Goal: Task Accomplishment & Management: Use online tool/utility

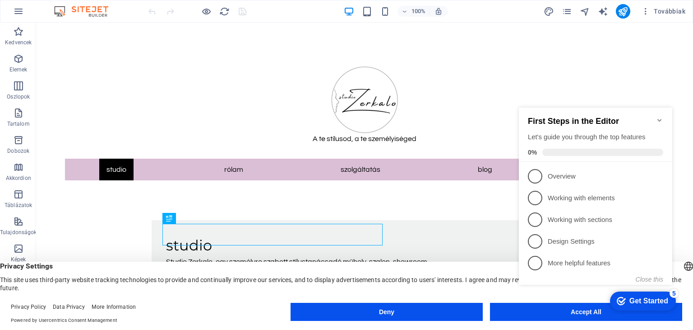
click at [568, 314] on appcues-checklist "Contextual help checklist present on screen" at bounding box center [597, 205] width 164 height 222
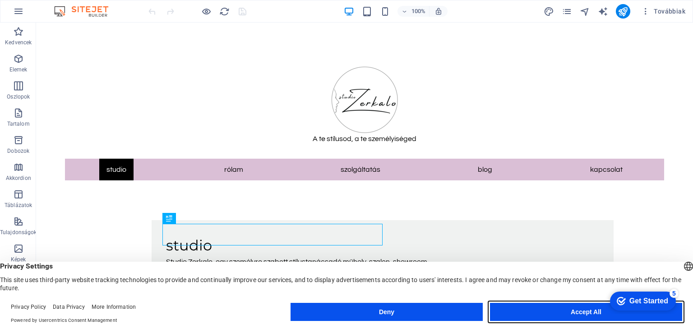
click at [559, 311] on button "Accept All" at bounding box center [586, 311] width 192 height 18
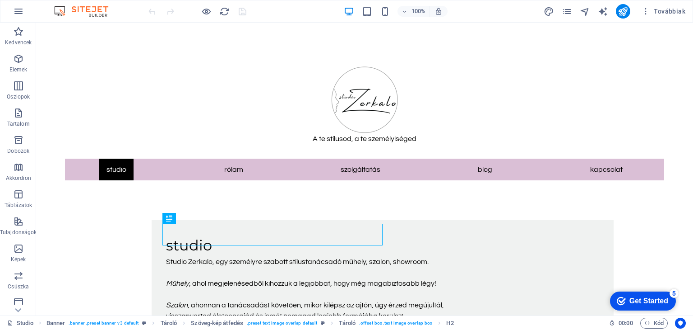
click at [640, 303] on div "Get Started" at bounding box center [649, 301] width 39 height 8
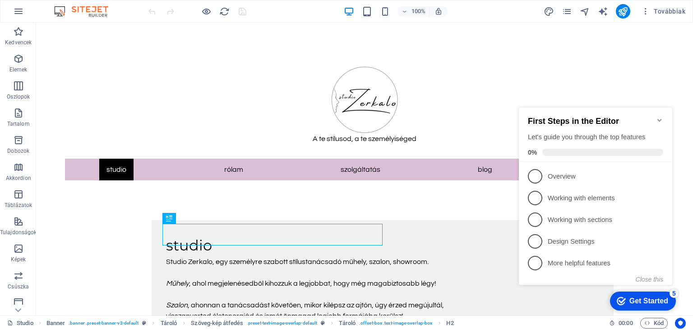
click at [659, 119] on icon "Minimize checklist" at bounding box center [660, 120] width 4 height 3
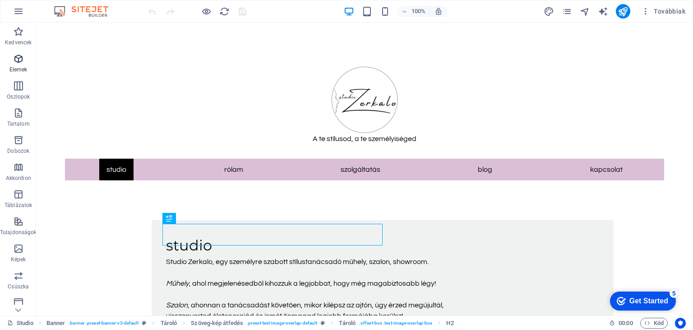
click at [16, 61] on icon "button" at bounding box center [18, 58] width 11 height 11
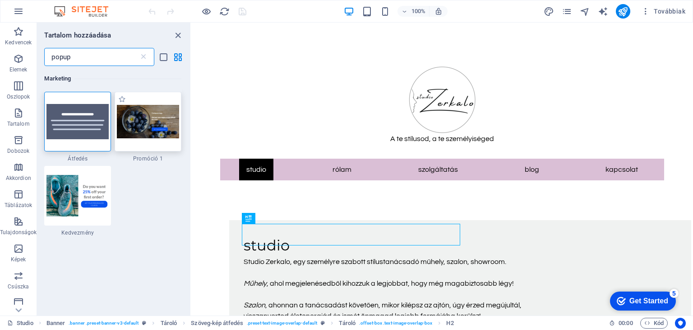
type input "popup"
click at [146, 119] on img at bounding box center [148, 121] width 62 height 33
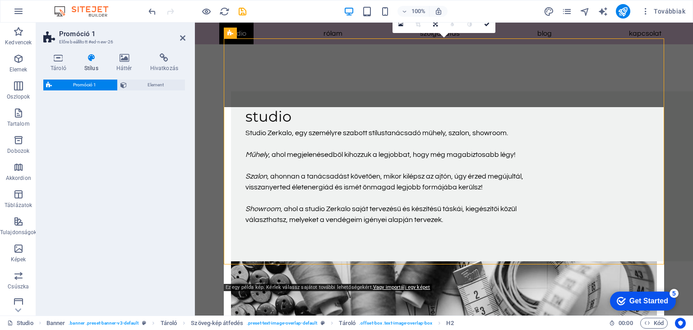
select select "rem"
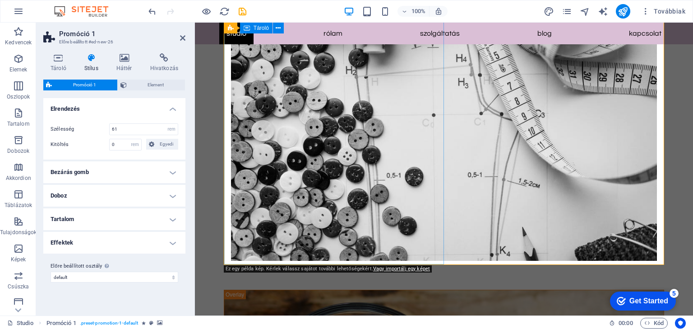
scroll to position [271, 0]
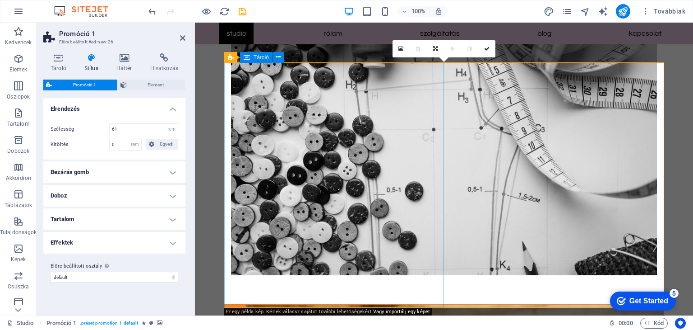
click at [399, 52] on link at bounding box center [401, 48] width 17 height 17
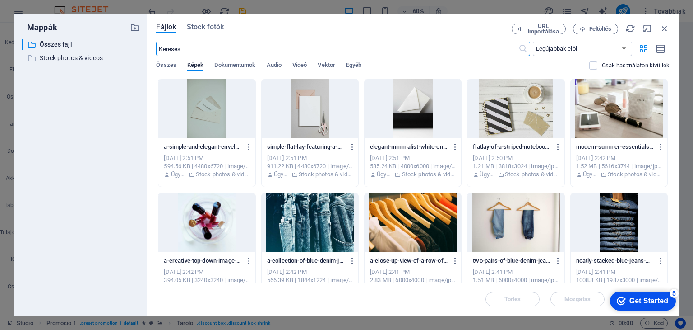
click at [408, 113] on div at bounding box center [413, 108] width 97 height 59
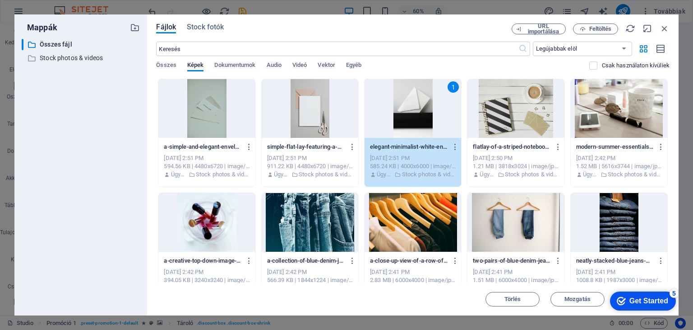
click at [630, 298] on div "Get Started" at bounding box center [649, 301] width 39 height 8
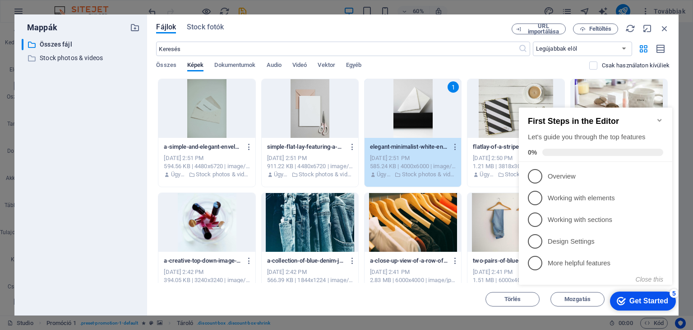
click at [659, 119] on icon "Minimize checklist" at bounding box center [660, 120] width 4 height 3
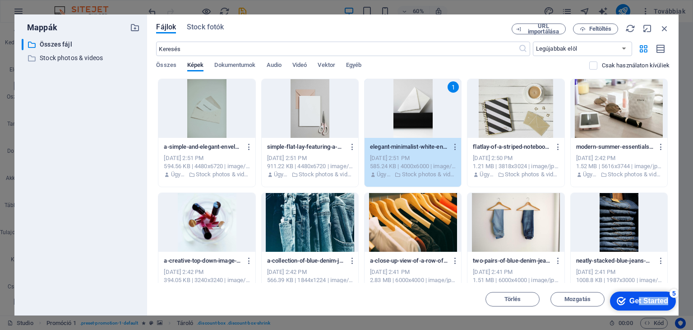
drag, startPoint x: 635, startPoint y: 302, endPoint x: 635, endPoint y: 310, distance: 8.6
click div "checkmark Get Started 5 First Steps in the Editor Let's guide you through the t…"
drag, startPoint x: 464, startPoint y: 28, endPoint x: 438, endPoint y: 19, distance: 27.1
click at [438, 19] on div "Fájlok Stock fotók URL importálása Feltöltés ​ Legújabbak elöl Legrégebbiek elö…" at bounding box center [413, 164] width 532 height 301
click at [472, 296] on div "Törlés Mozgatás Beillesztés" at bounding box center [413, 294] width 514 height 23
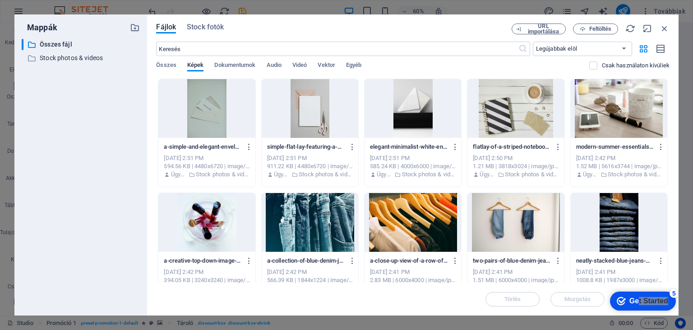
click at [430, 113] on div at bounding box center [413, 108] width 97 height 59
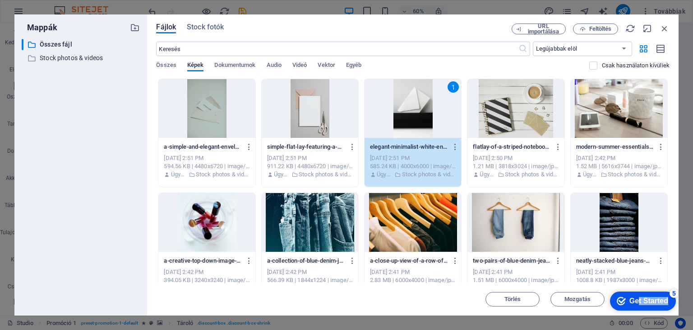
click at [664, 301] on div "Get Started" at bounding box center [649, 301] width 39 height 8
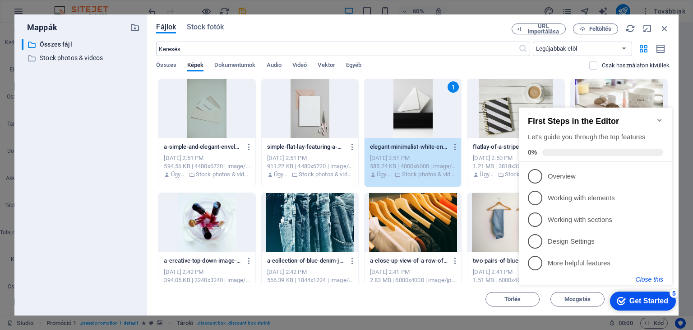
click at [654, 278] on button "Close this" at bounding box center [650, 278] width 28 height 7
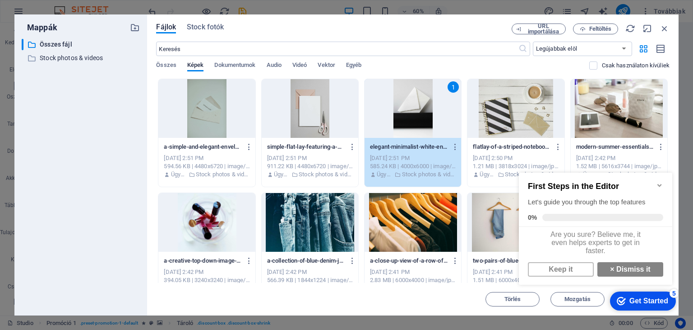
click at [662, 293] on div "checkmark Get Started 5" at bounding box center [643, 300] width 66 height 19
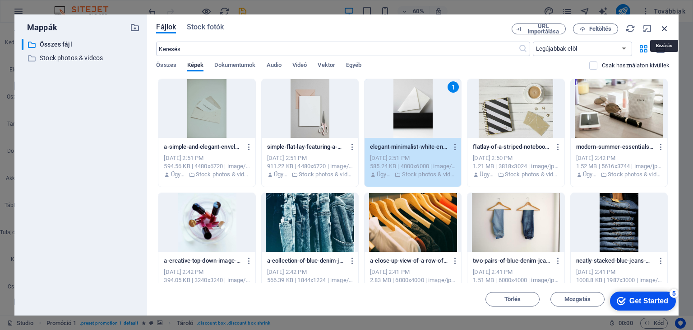
click at [663, 29] on icon "button" at bounding box center [665, 28] width 10 height 10
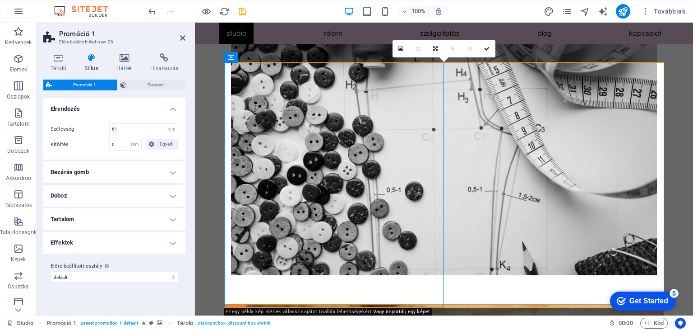
click at [675, 293] on div "5" at bounding box center [674, 292] width 9 height 9
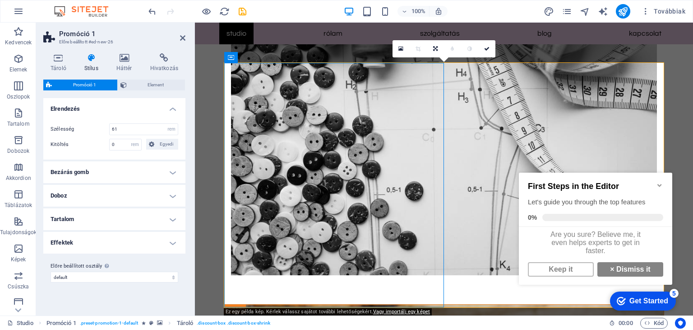
scroll to position [5, 0]
click at [638, 265] on link "× Dismiss it" at bounding box center [631, 269] width 66 height 14
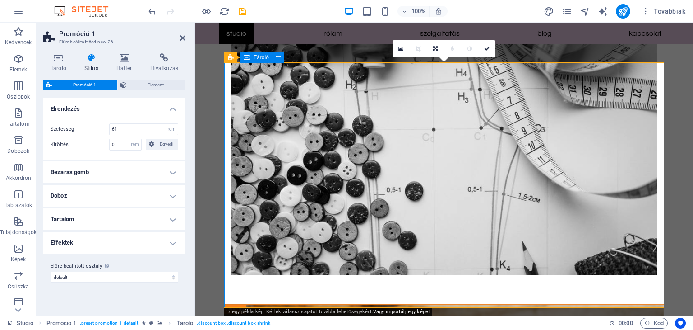
click at [401, 47] on icon at bounding box center [401, 49] width 5 height 6
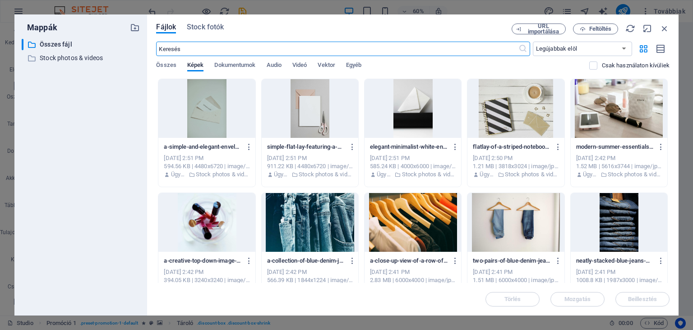
click at [413, 116] on div at bounding box center [413, 108] width 97 height 59
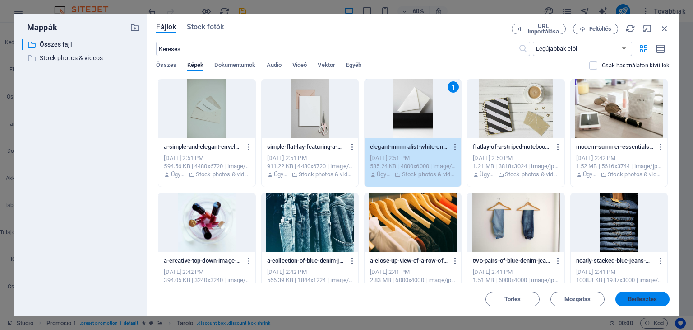
click at [660, 295] on button "Beillesztés" at bounding box center [643, 299] width 54 height 14
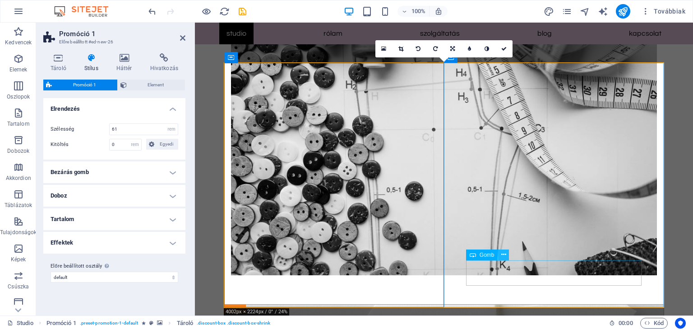
click at [505, 255] on icon at bounding box center [503, 254] width 5 height 9
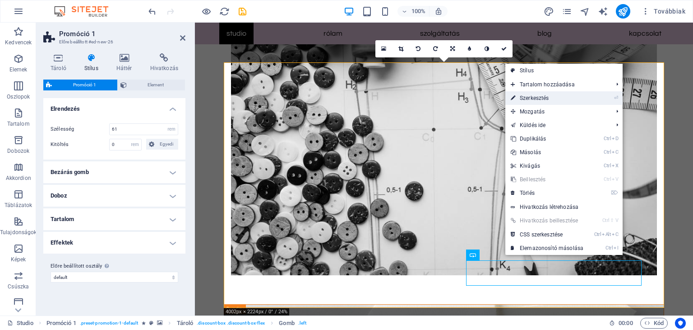
click at [534, 98] on link "⏎ Szerkesztés" at bounding box center [548, 98] width 84 height 14
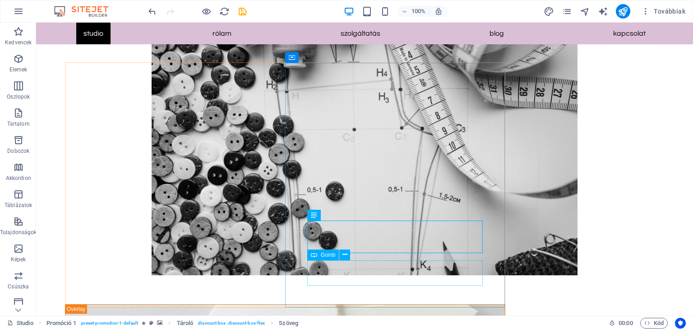
click at [329, 255] on span "Gomb" at bounding box center [328, 254] width 15 height 5
click at [345, 255] on icon at bounding box center [345, 254] width 5 height 9
click at [347, 257] on icon at bounding box center [345, 254] width 5 height 9
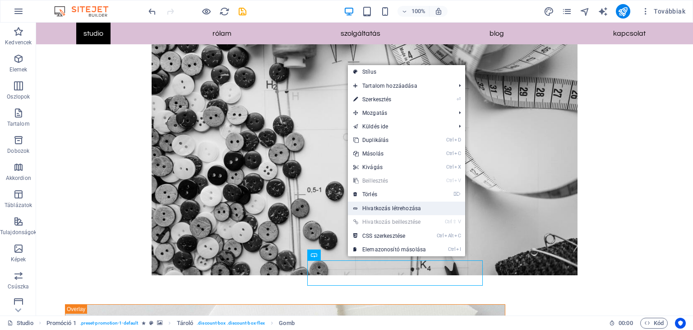
click at [379, 207] on link "Hivatkozás létrehozása" at bounding box center [406, 208] width 117 height 14
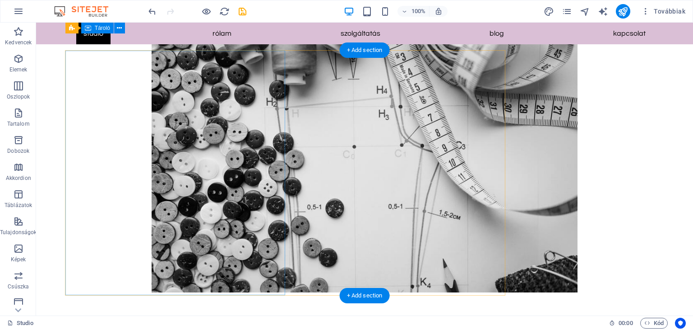
scroll to position [226, 0]
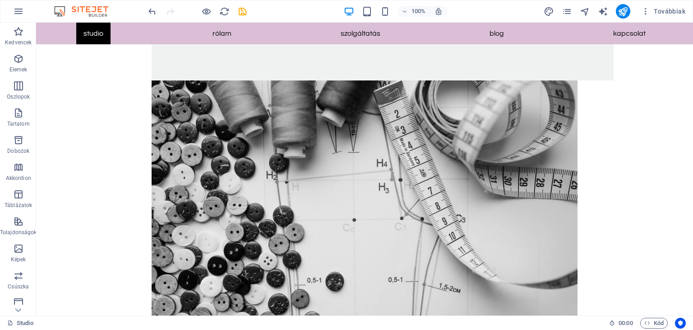
scroll to position [181, 0]
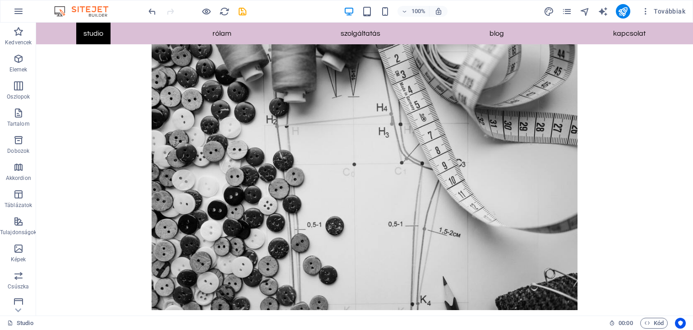
scroll to position [226, 0]
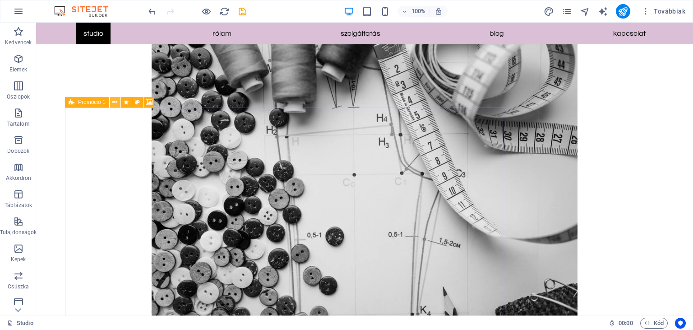
click at [112, 103] on icon at bounding box center [114, 102] width 5 height 9
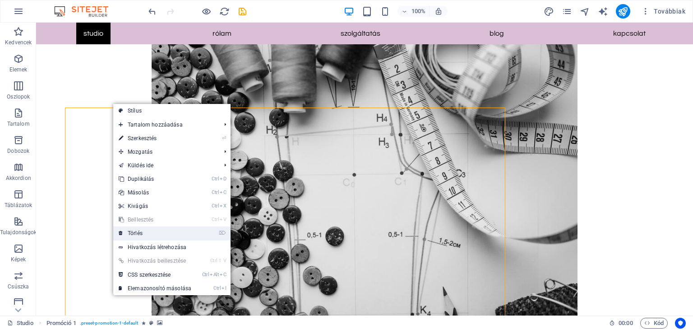
click at [131, 232] on link "⌦ Törlés" at bounding box center [155, 233] width 84 height 14
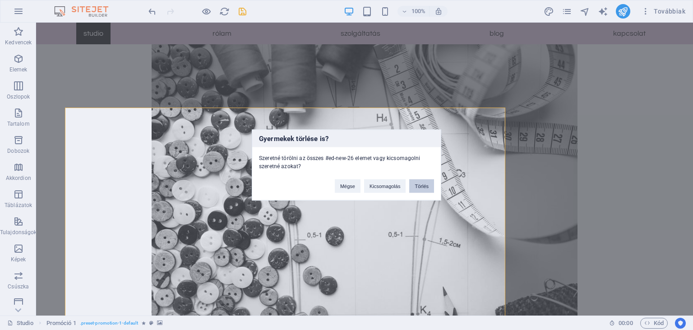
click at [424, 186] on button "Törlés" at bounding box center [421, 186] width 25 height 14
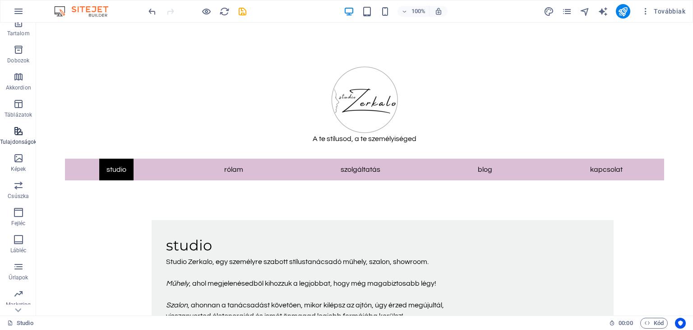
scroll to position [114, 0]
click at [19, 238] on icon "button" at bounding box center [18, 242] width 11 height 11
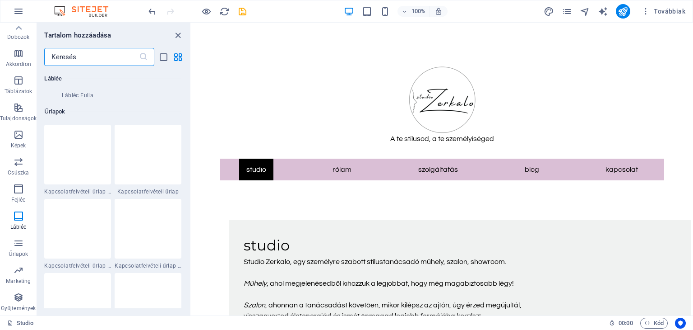
scroll to position [6545, 0]
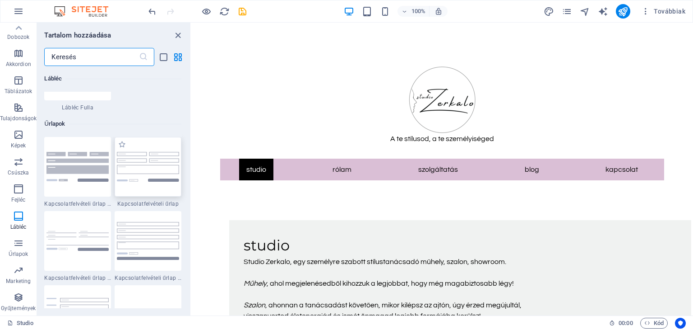
click at [153, 146] on div at bounding box center [148, 167] width 67 height 60
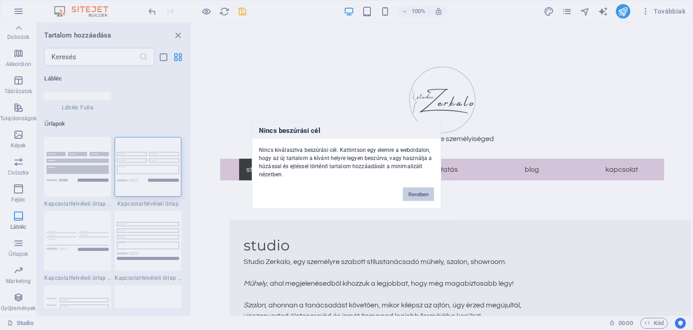
click at [411, 195] on button "Rendben" at bounding box center [418, 194] width 31 height 14
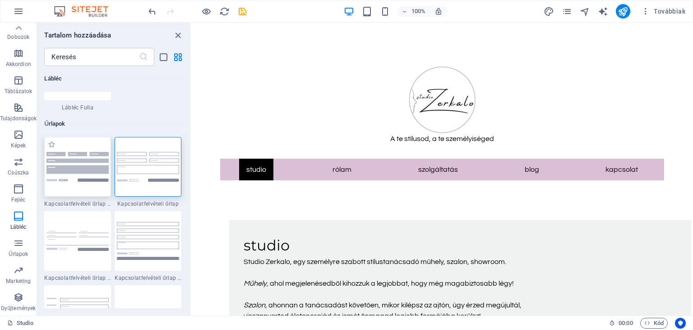
click at [84, 187] on div at bounding box center [77, 167] width 67 height 60
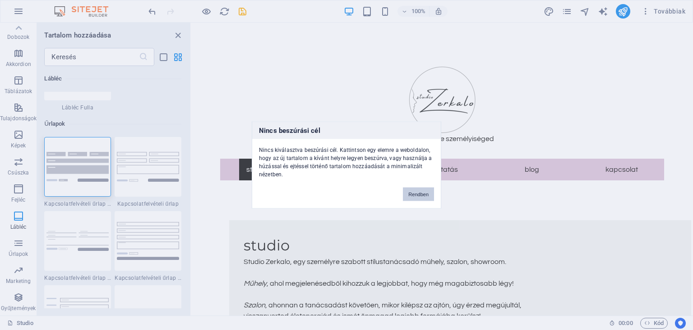
click at [416, 195] on button "Rendben" at bounding box center [418, 194] width 31 height 14
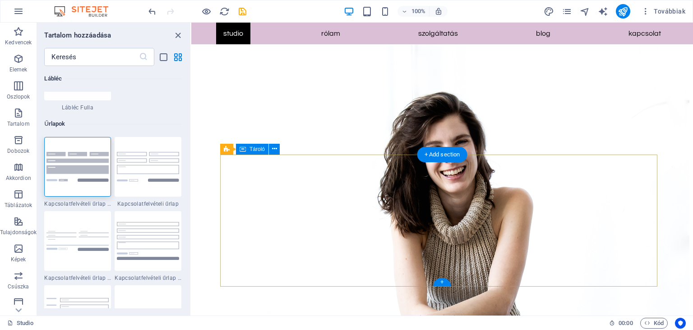
scroll to position [1210, 0]
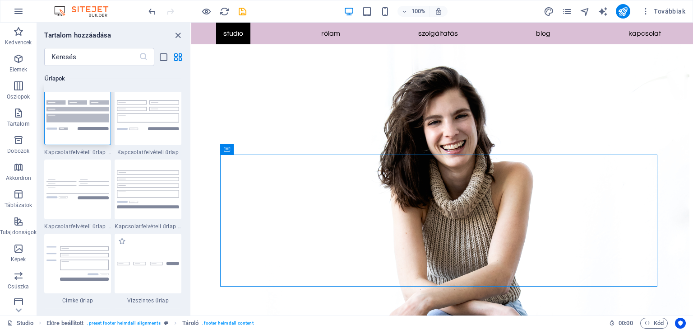
scroll to position [6635, 0]
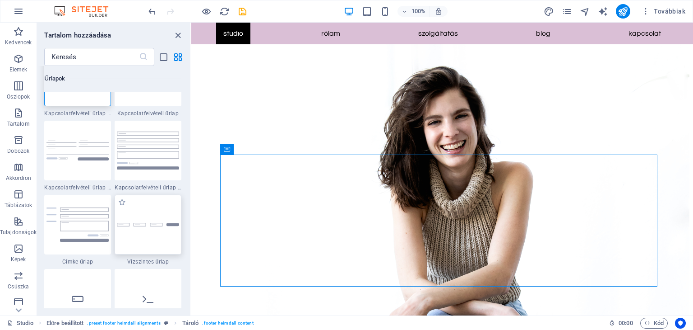
click at [144, 237] on div at bounding box center [148, 225] width 67 height 60
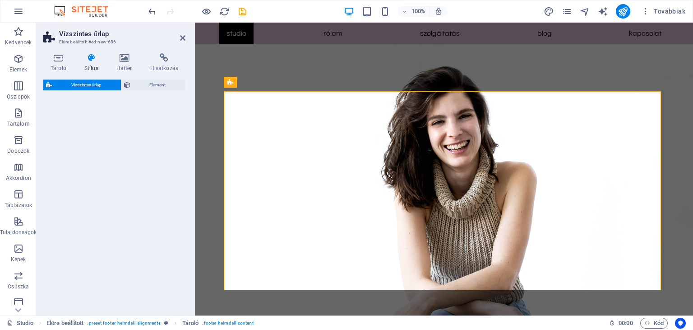
select select "rem"
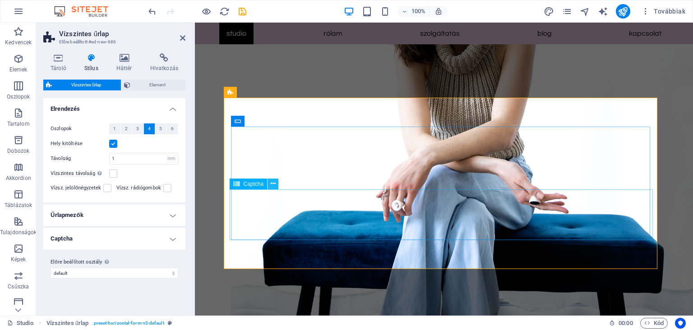
scroll to position [1396, 0]
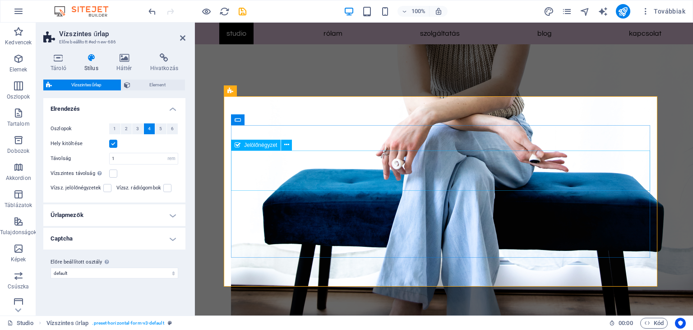
checkbox input "true"
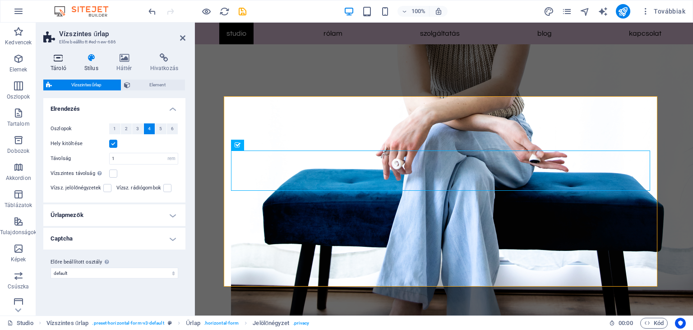
click at [58, 61] on icon at bounding box center [58, 57] width 30 height 9
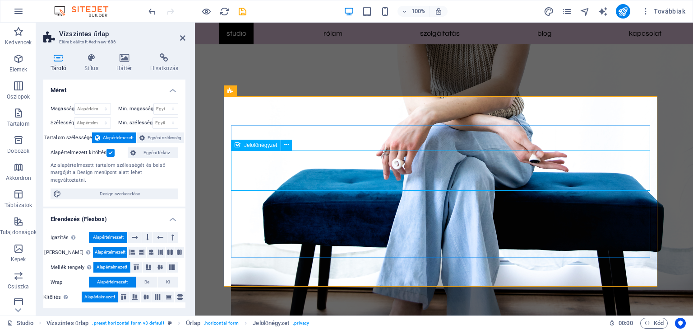
click at [285, 147] on icon at bounding box center [286, 144] width 5 height 9
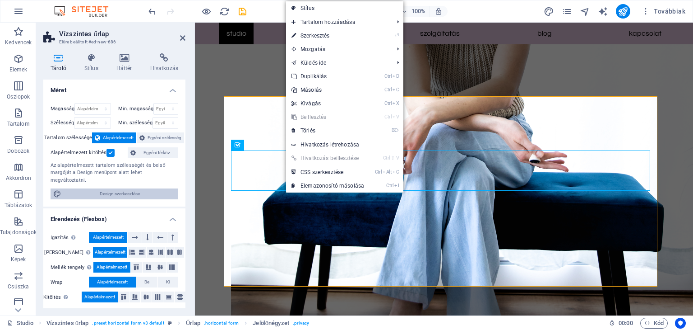
click at [121, 188] on span "Design szerkesztése" at bounding box center [119, 193] width 111 height 11
select select "rem"
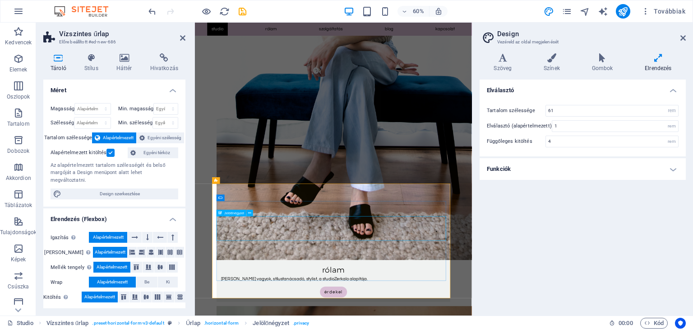
scroll to position [1343, 0]
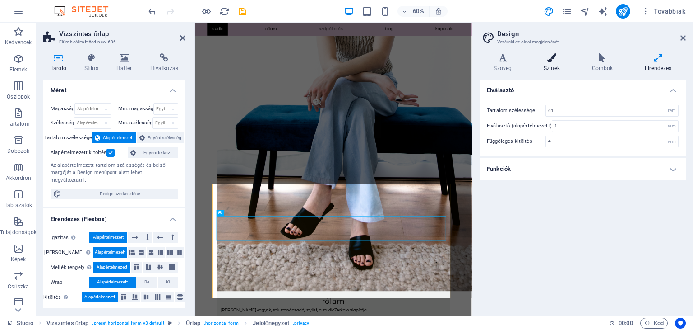
click at [551, 62] on icon at bounding box center [552, 57] width 45 height 9
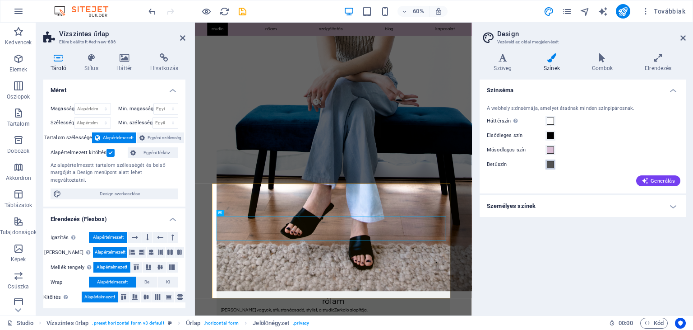
click at [553, 168] on button "Betűszín" at bounding box center [551, 164] width 10 height 10
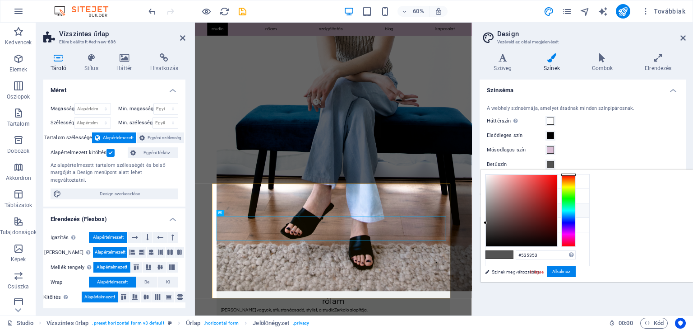
click at [524, 210] on li "Másodlagos szín #dabfd6" at bounding box center [538, 210] width 104 height 14
type input "#dabfd6"
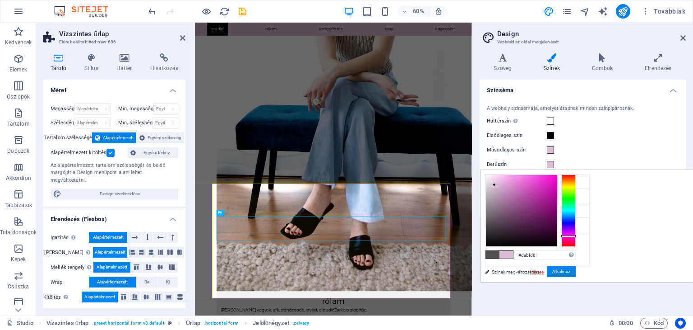
click at [545, 270] on link "Mégse" at bounding box center [537, 271] width 16 height 7
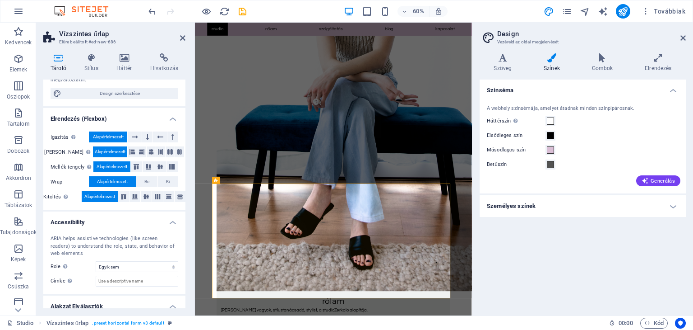
scroll to position [121, 0]
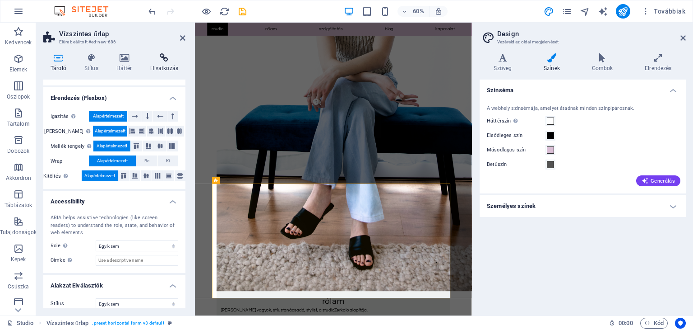
click at [168, 63] on h4 "Hivatkozás" at bounding box center [164, 62] width 42 height 19
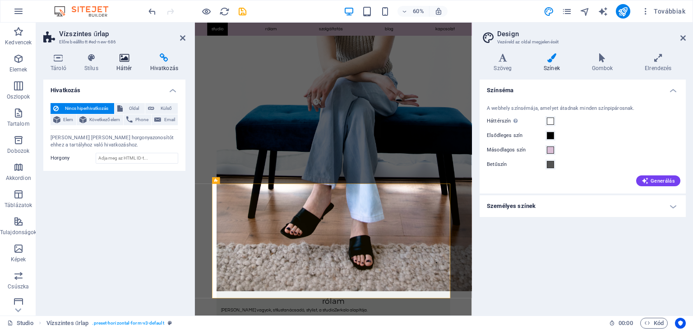
click at [126, 62] on h4 "Háttér" at bounding box center [126, 62] width 34 height 19
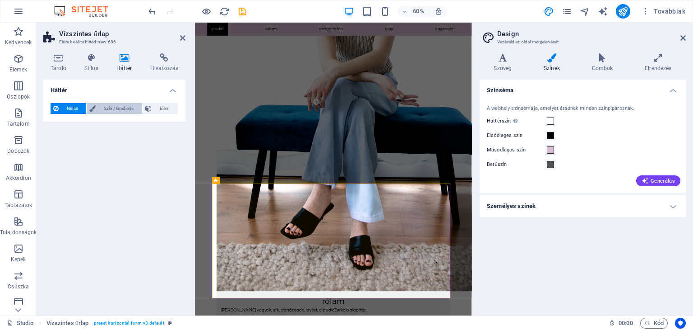
click at [107, 107] on span "Szín / Gradiens" at bounding box center [118, 108] width 41 height 11
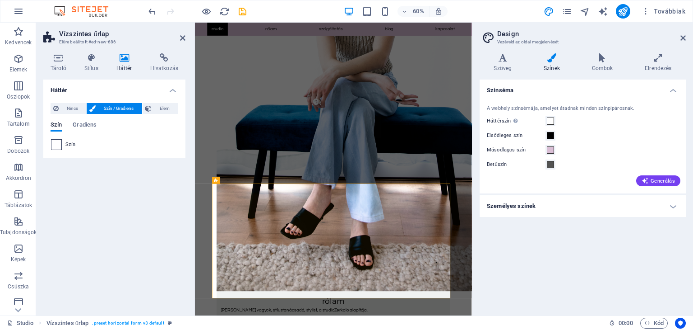
click at [54, 144] on span at bounding box center [56, 144] width 10 height 10
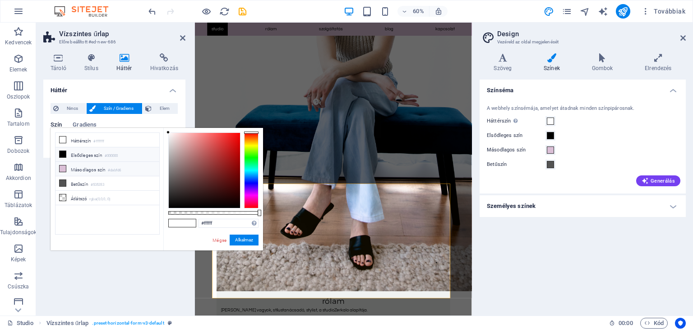
click at [78, 165] on li "Másodlagos szín #dabfd6" at bounding box center [108, 169] width 104 height 14
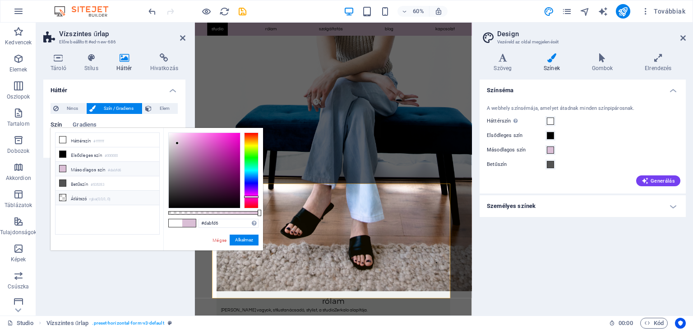
click at [84, 194] on li "Átlátszó rgba(0,0,0,.0)" at bounding box center [108, 197] width 104 height 14
type input "rgba(0, 0, 0, 0)"
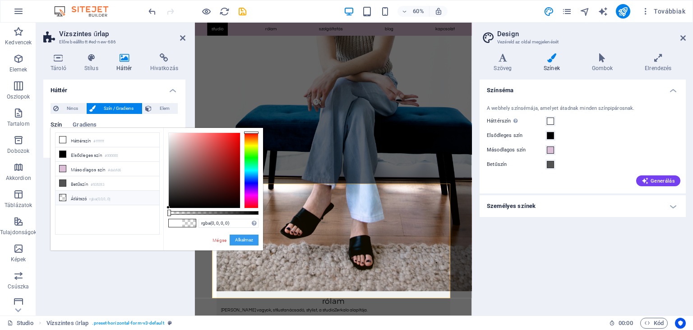
click at [249, 242] on button "Alkalmaz" at bounding box center [244, 239] width 29 height 11
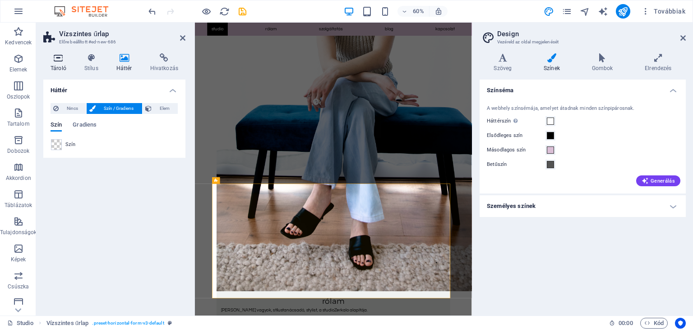
click at [57, 65] on h4 "Tároló" at bounding box center [60, 62] width 34 height 19
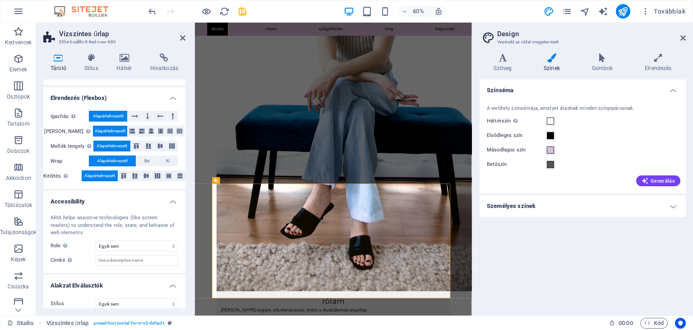
click at [97, 36] on h2 "Vízszintes űrlap" at bounding box center [122, 34] width 126 height 8
click at [515, 60] on icon at bounding box center [503, 57] width 46 height 9
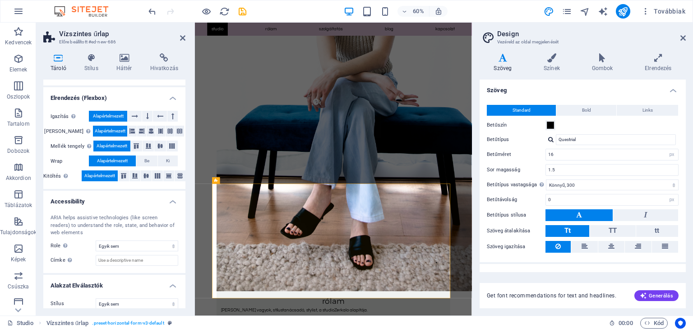
scroll to position [12, 0]
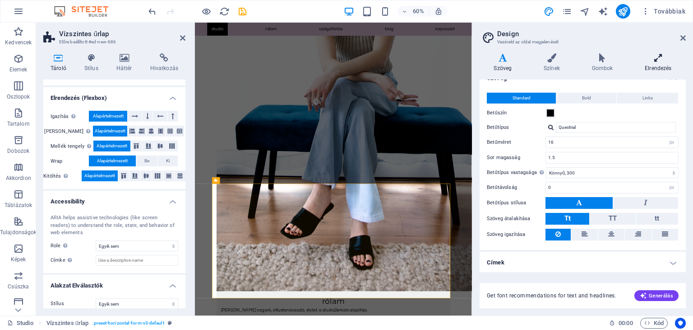
click at [658, 60] on icon at bounding box center [658, 57] width 55 height 9
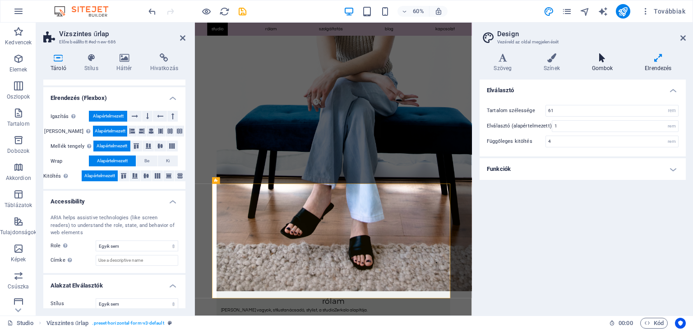
click at [604, 60] on icon at bounding box center [603, 57] width 50 height 9
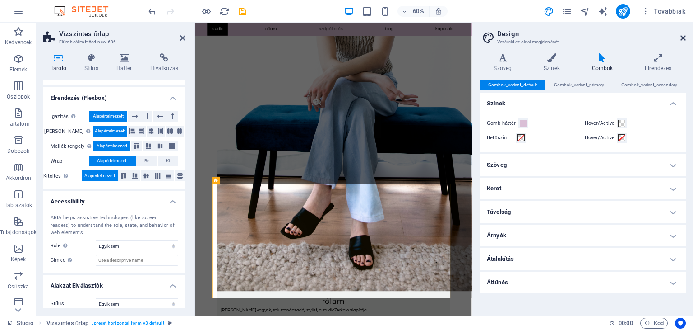
click at [679, 37] on h2 "Design" at bounding box center [591, 34] width 189 height 8
drag, startPoint x: 684, startPoint y: 39, endPoint x: 487, endPoint y: 17, distance: 198.5
click at [684, 39] on icon at bounding box center [683, 37] width 5 height 7
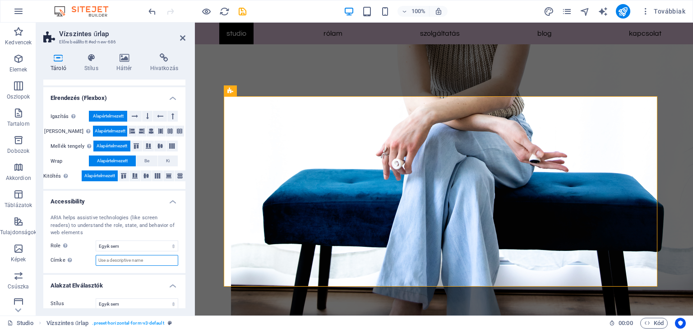
click at [134, 255] on input "Címke Use the ARIA label to provide a clear and descriptive name for elements t…" at bounding box center [137, 260] width 83 height 11
type input "Hírlevél feliratkozás"
click at [122, 240] on select "Egyik sem Alert Article Banner Comment Complementary Dialog Fejléc Lábléc Marqu…" at bounding box center [137, 245] width 83 height 11
select select "alert"
click at [96, 240] on select "Egyik sem Alert Article Banner Comment Complementary Dialog Fejléc Lábléc Marqu…" at bounding box center [137, 245] width 83 height 11
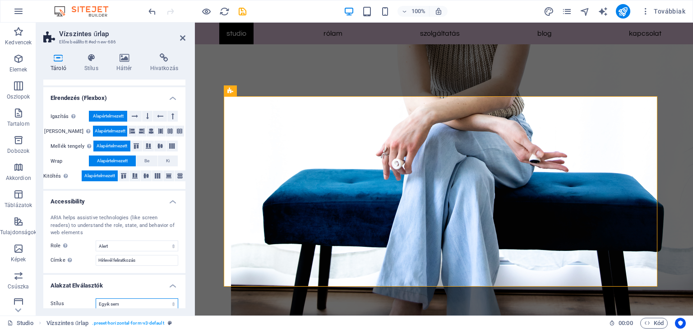
click at [164, 298] on select "Egyik sem Háromszög Négyzet Átlós Sokszög 1 Sokszög 2 Cikkcakk Több Cikkcakk Hu…" at bounding box center [137, 303] width 83 height 11
click at [96, 298] on select "Egyik sem Háromszög Négyzet Átlós Sokszög 1 Sokszög 2 Cikkcakk Több Cikkcakk Hu…" at bounding box center [137, 303] width 83 height 11
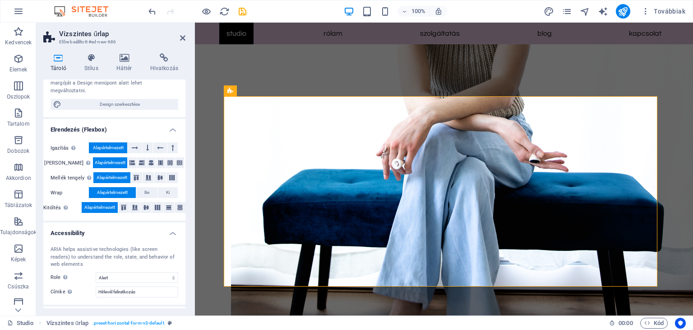
scroll to position [121, 0]
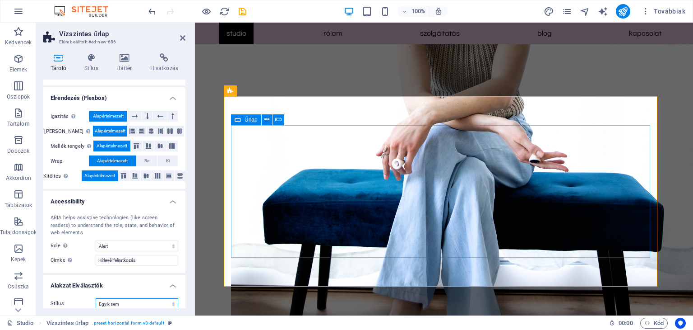
click at [240, 121] on icon at bounding box center [238, 119] width 6 height 11
click at [236, 120] on icon at bounding box center [238, 119] width 6 height 11
click at [181, 37] on icon at bounding box center [182, 37] width 5 height 7
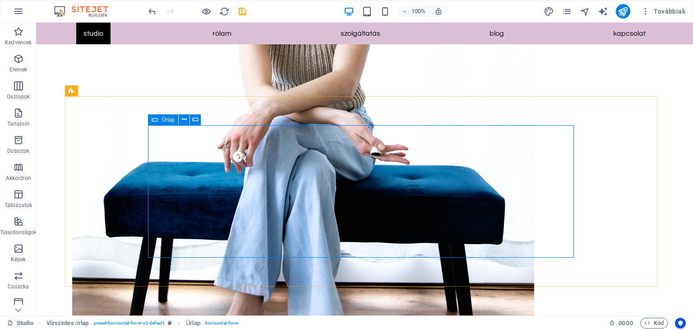
click at [154, 120] on icon at bounding box center [155, 119] width 6 height 11
click at [108, 88] on span "Vízszintes űrlap" at bounding box center [97, 90] width 38 height 5
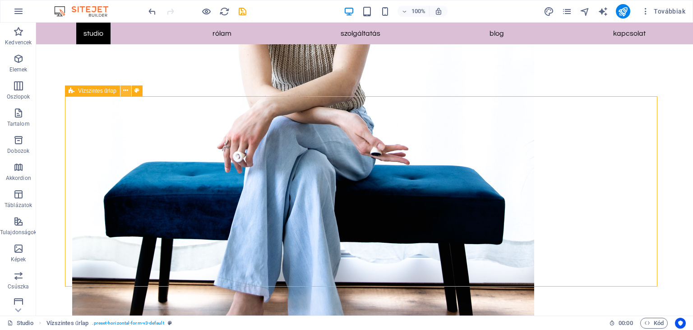
click at [127, 90] on icon at bounding box center [125, 90] width 5 height 9
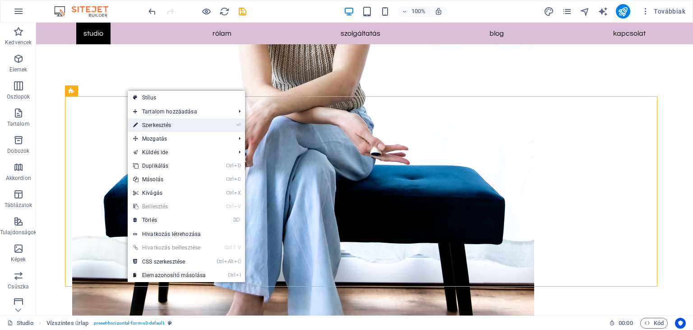
click at [167, 125] on link "⏎ Szerkesztés" at bounding box center [170, 125] width 84 height 14
select select "alert"
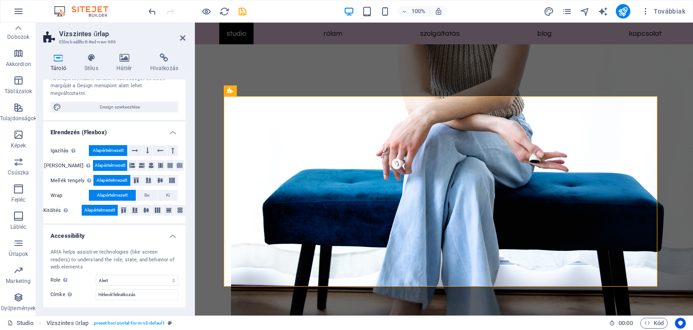
scroll to position [121, 0]
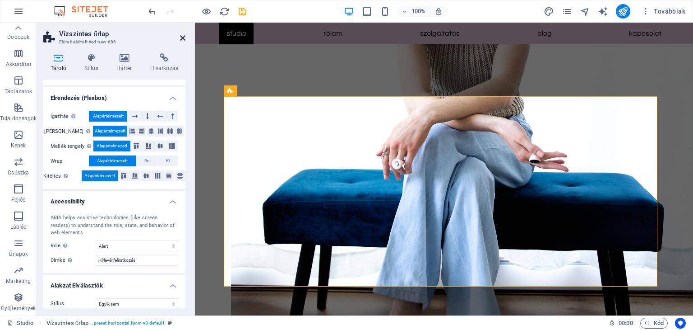
click at [182, 35] on icon at bounding box center [182, 37] width 5 height 7
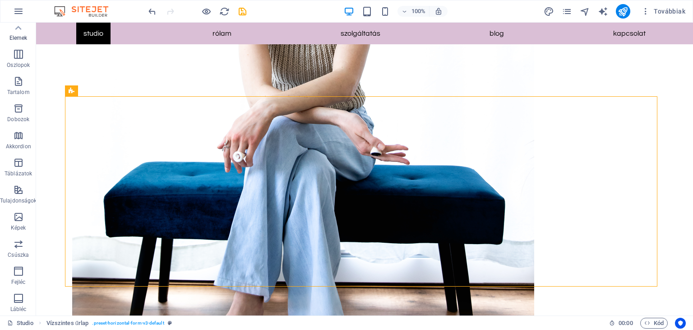
scroll to position [0, 0]
click at [20, 10] on icon "button" at bounding box center [18, 11] width 11 height 11
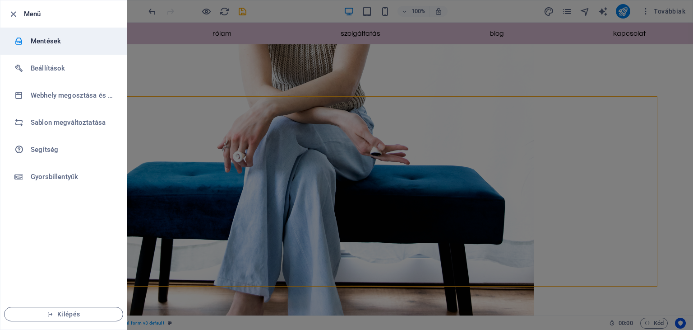
click at [38, 40] on h6 "Mentések" at bounding box center [73, 41] width 84 height 11
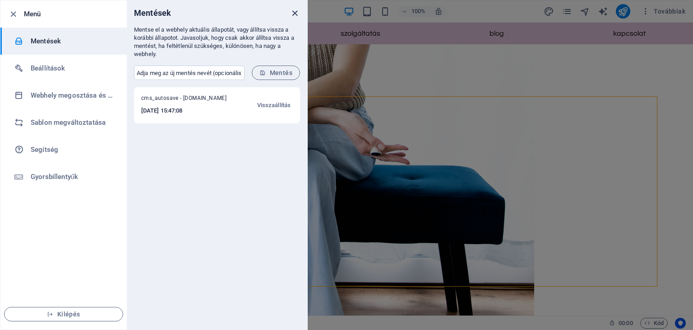
click at [293, 16] on icon "close" at bounding box center [295, 13] width 10 height 10
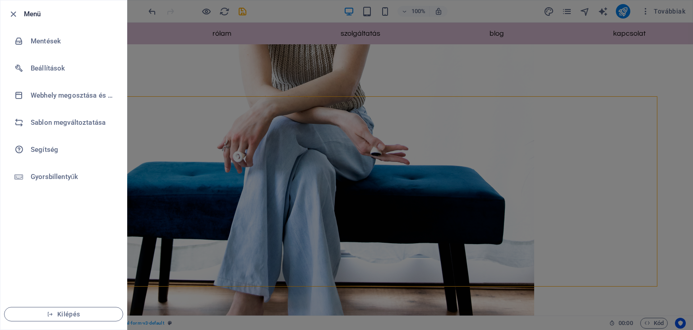
click at [163, 105] on div at bounding box center [346, 165] width 693 height 330
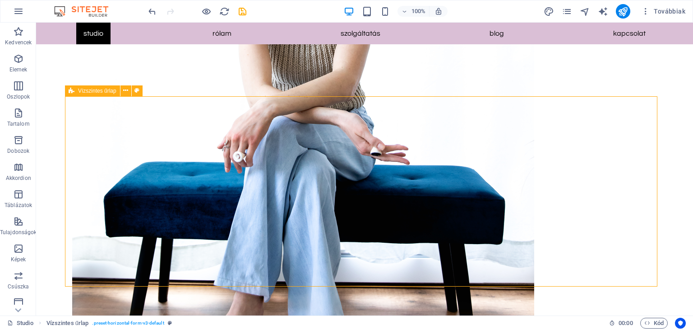
click at [105, 93] on span "Vízszintes űrlap" at bounding box center [97, 90] width 38 height 5
click at [79, 91] on span "Vízszintes űrlap" at bounding box center [97, 90] width 38 height 5
click at [127, 89] on icon at bounding box center [125, 90] width 5 height 9
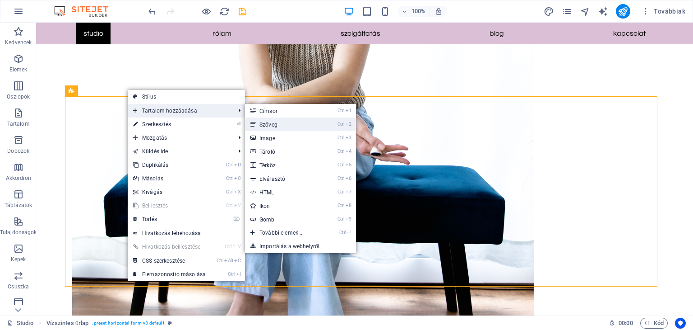
click at [260, 124] on link "Ctrl 2 Szöveg" at bounding box center [283, 124] width 77 height 14
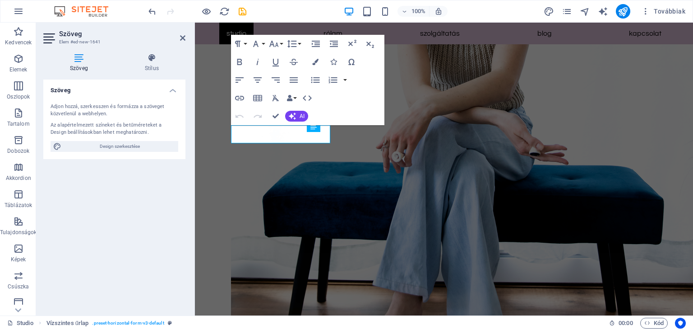
scroll to position [1396, 0]
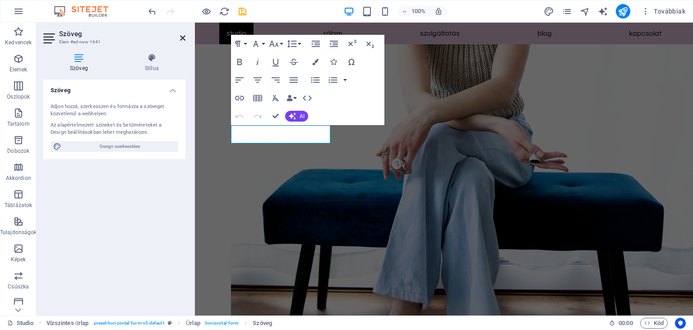
click at [182, 37] on icon at bounding box center [182, 37] width 5 height 7
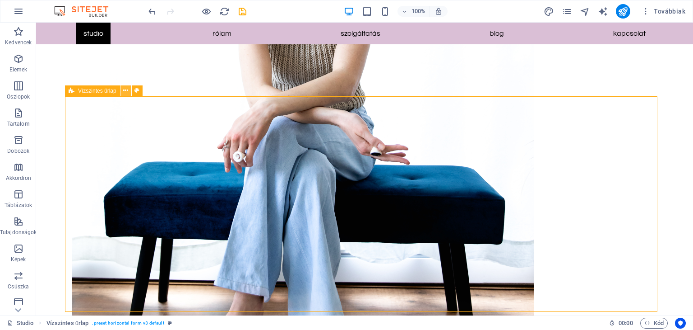
click at [128, 90] on icon at bounding box center [125, 90] width 5 height 9
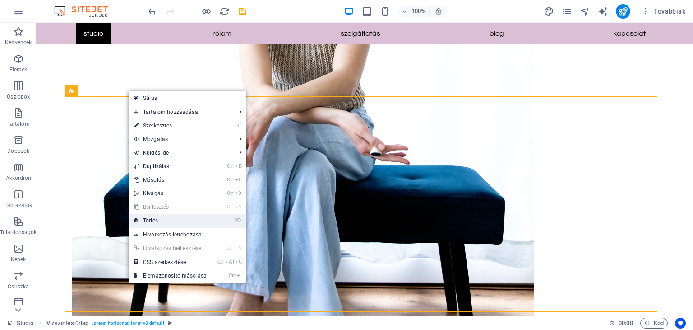
click at [164, 218] on link "⌦ Törlés" at bounding box center [171, 221] width 84 height 14
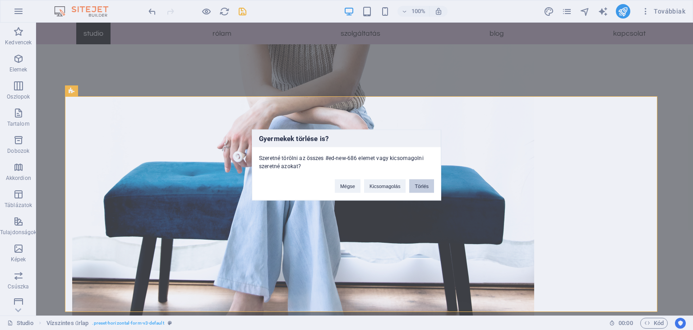
click at [417, 188] on button "Törlés" at bounding box center [421, 186] width 25 height 14
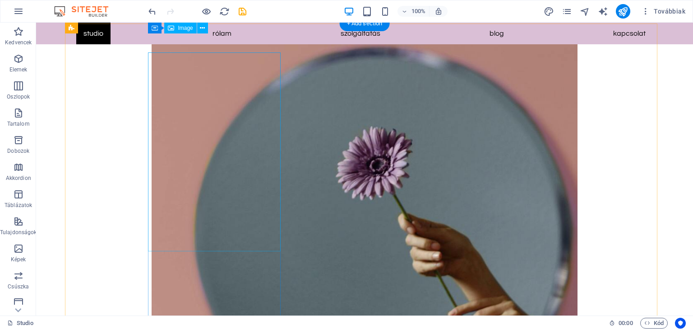
scroll to position [536, 0]
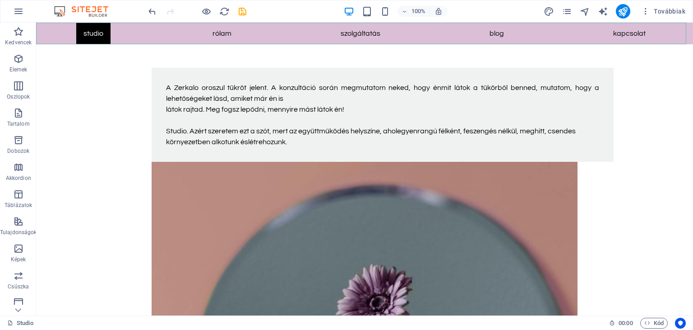
click at [217, 30] on nav "Studio Rólam Szolgáltatás Blog Kapcsolat" at bounding box center [364, 34] width 657 height 22
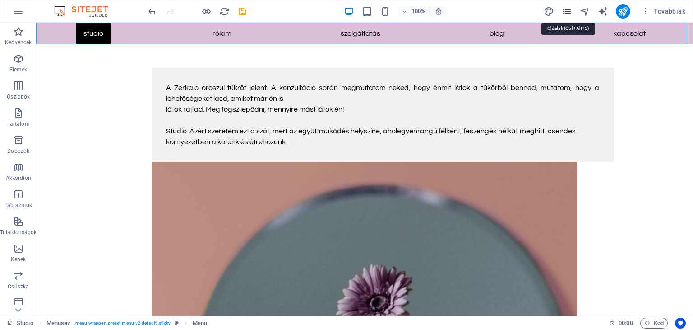
click at [565, 13] on icon "pages" at bounding box center [567, 11] width 10 height 10
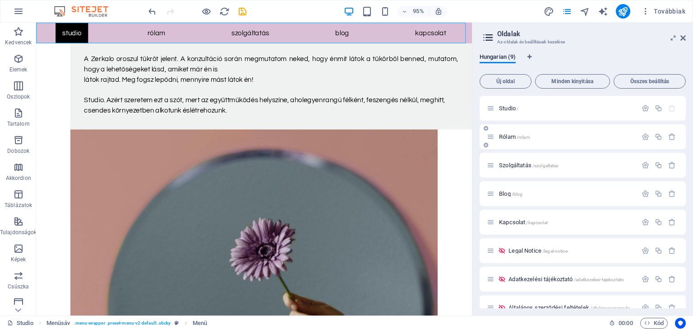
click at [520, 135] on span "/rolam" at bounding box center [524, 137] width 14 height 5
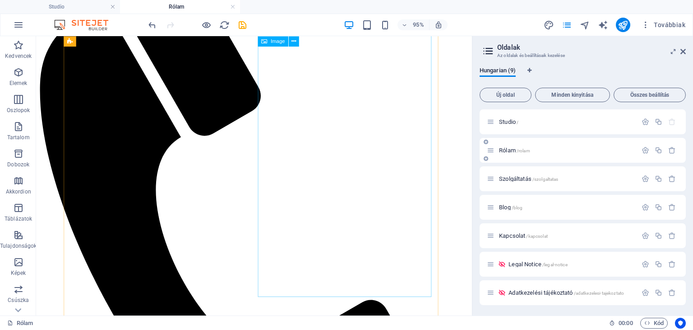
scroll to position [0, 0]
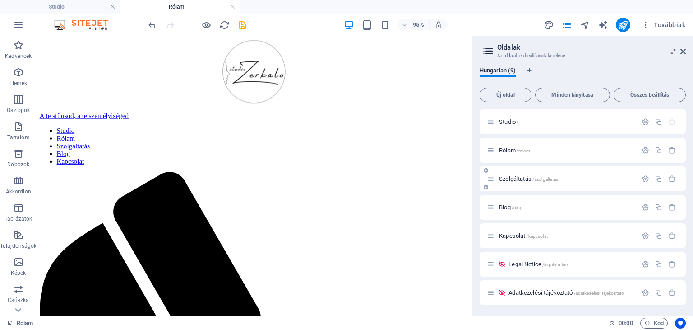
click at [533, 186] on div "Szolgáltatás /szolgaltatas" at bounding box center [583, 178] width 206 height 25
click at [525, 177] on span "Szolgáltatás /szolgaltatas" at bounding box center [528, 178] width 59 height 7
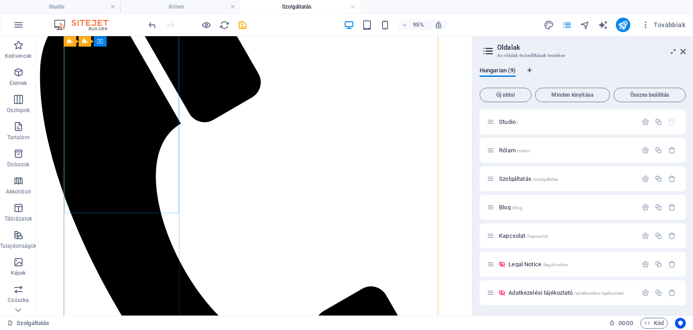
scroll to position [271, 0]
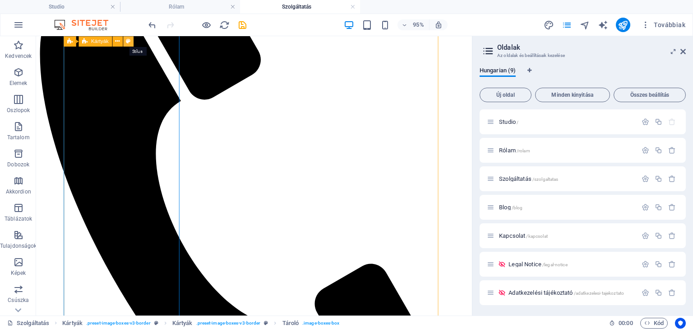
click at [127, 41] on icon at bounding box center [128, 41] width 5 height 9
select select "rem"
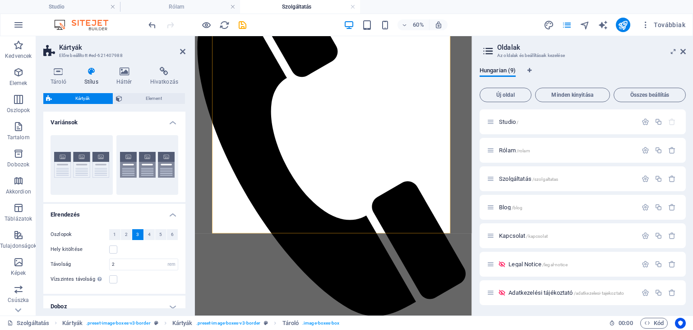
scroll to position [271, 0]
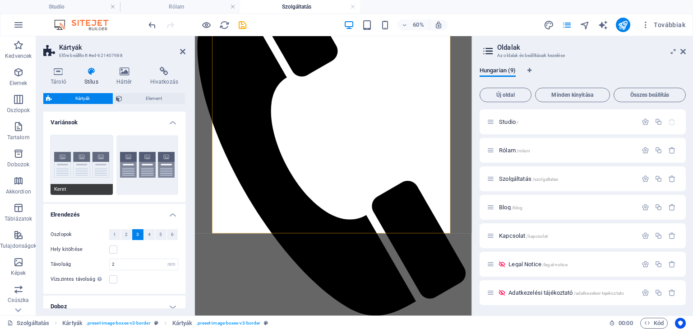
click at [88, 179] on button "Keret" at bounding box center [82, 165] width 62 height 60
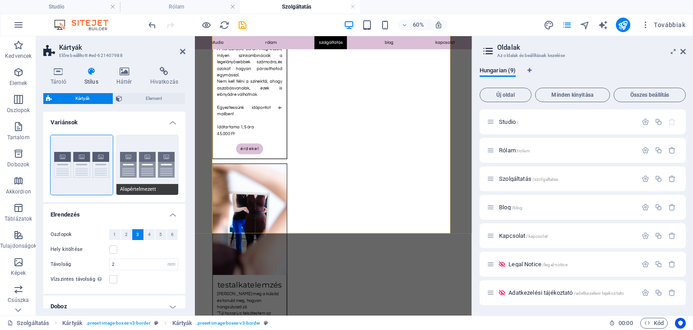
click at [155, 143] on button "Alapértelmezett" at bounding box center [147, 165] width 62 height 60
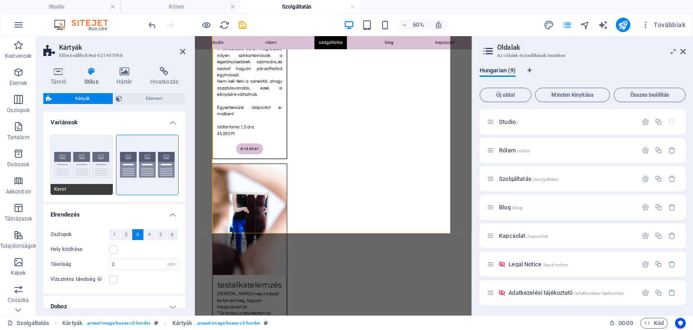
click at [99, 143] on button "Keret" at bounding box center [82, 165] width 62 height 60
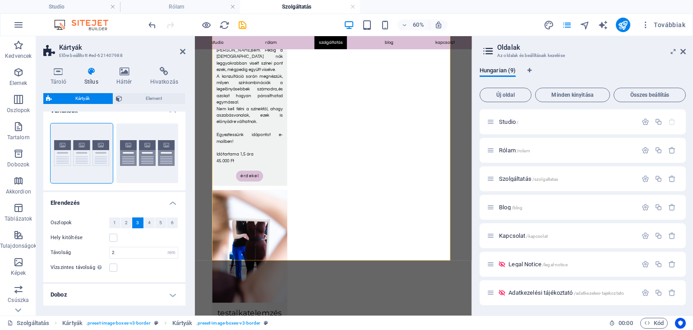
scroll to position [0, 0]
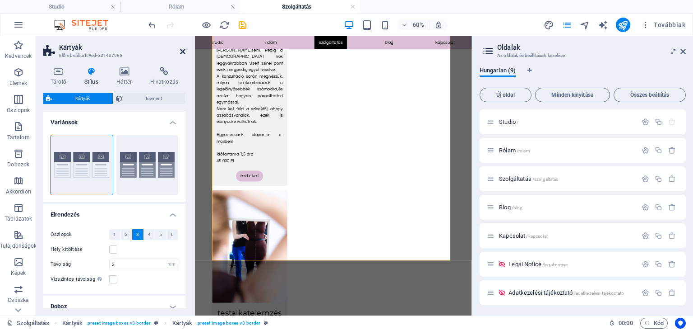
click at [184, 50] on icon at bounding box center [182, 51] width 5 height 7
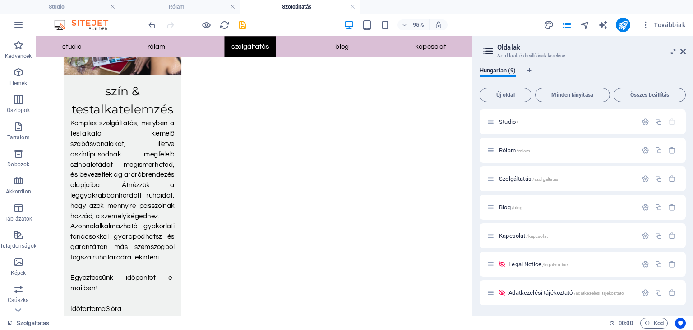
scroll to position [1110, 0]
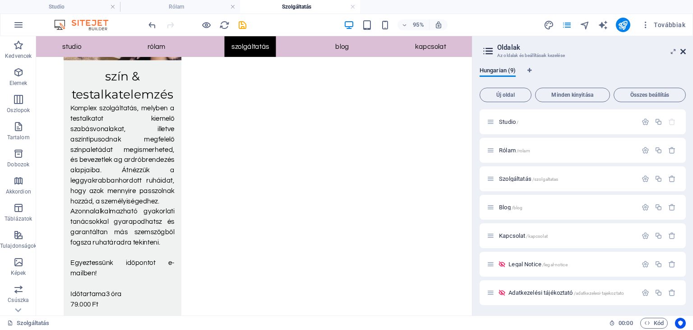
click at [684, 52] on icon at bounding box center [683, 51] width 5 height 7
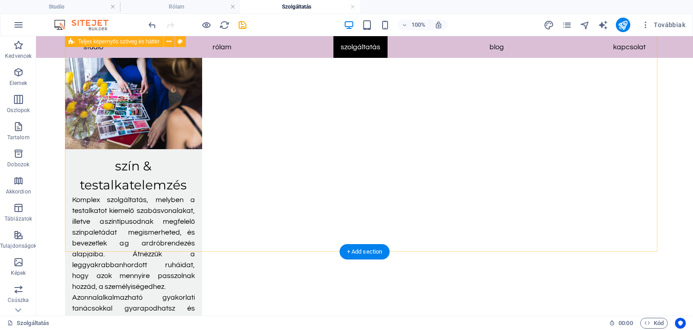
scroll to position [975, 0]
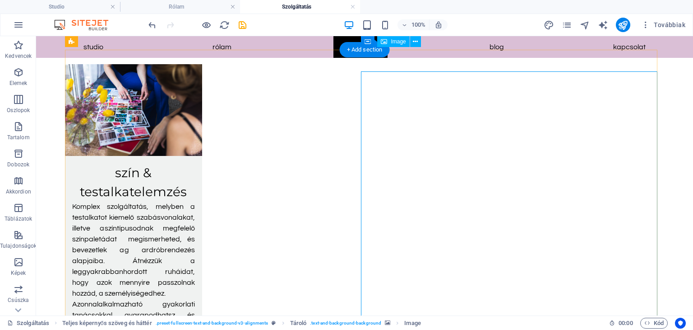
scroll to position [969, 0]
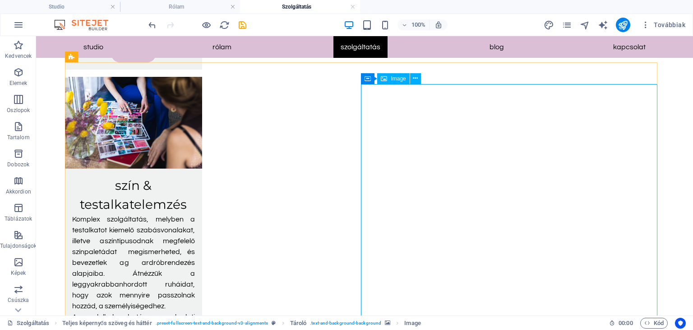
click at [397, 78] on span "Image" at bounding box center [398, 78] width 15 height 5
click at [387, 79] on icon at bounding box center [384, 78] width 6 height 11
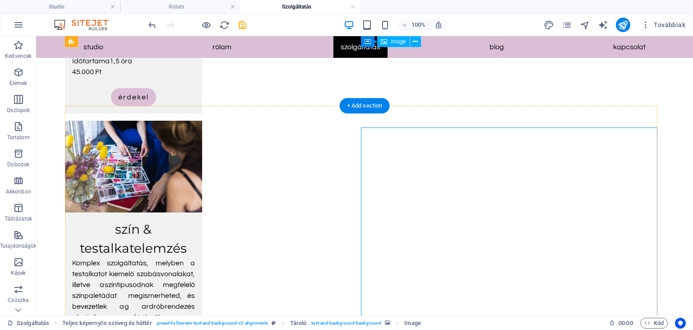
scroll to position [924, 0]
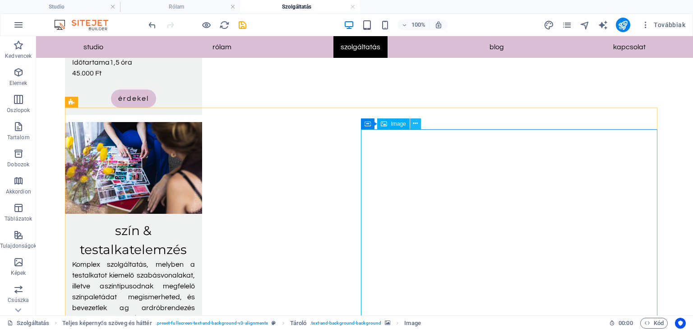
click at [415, 122] on icon at bounding box center [415, 123] width 5 height 9
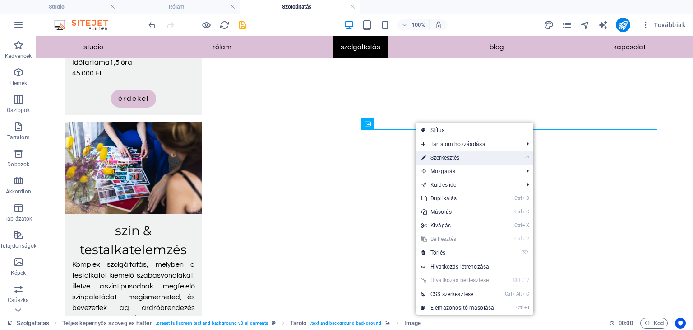
click at [428, 159] on link "⏎ Szerkesztés" at bounding box center [458, 158] width 84 height 14
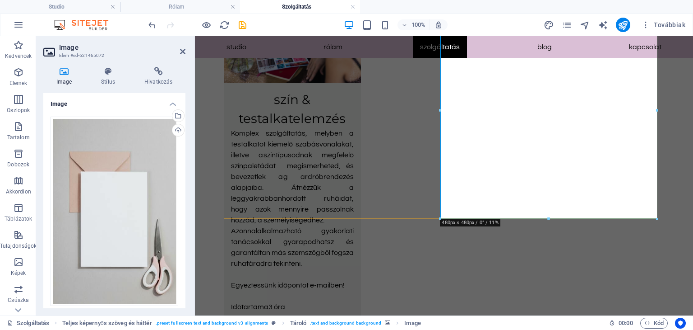
scroll to position [1063, 0]
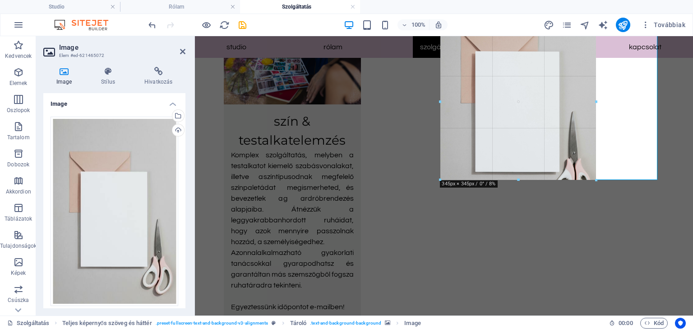
drag, startPoint x: 657, startPoint y: 208, endPoint x: 407, endPoint y: 110, distance: 268.6
type input "345"
select select "px"
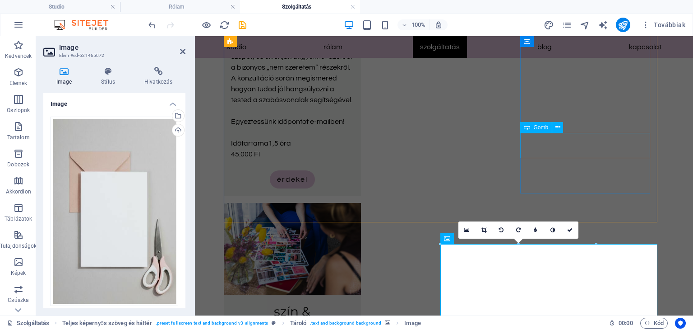
scroll to position [897, 0]
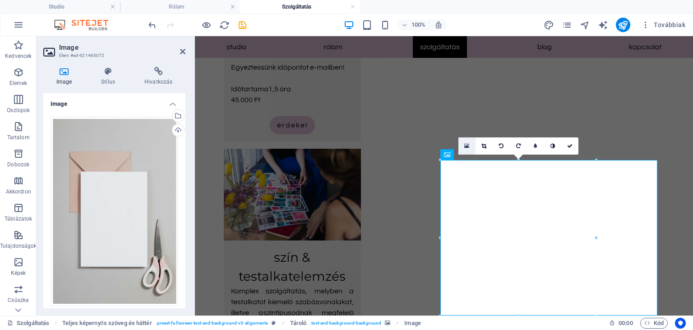
click at [467, 148] on icon at bounding box center [466, 146] width 5 height 6
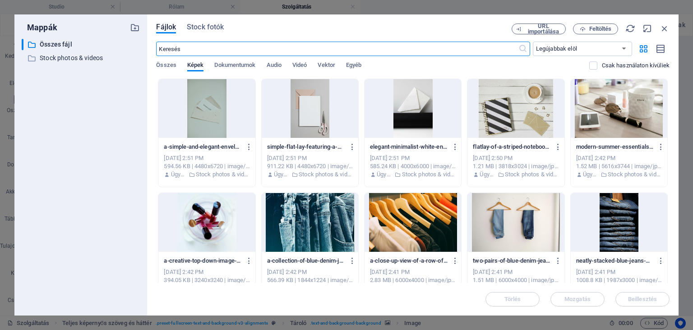
scroll to position [901, 0]
click at [209, 110] on div at bounding box center [206, 108] width 97 height 59
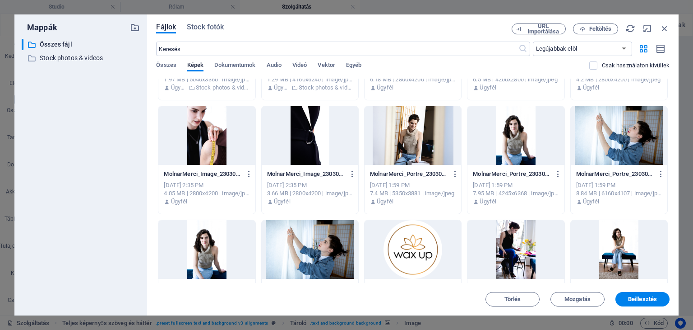
scroll to position [451, 0]
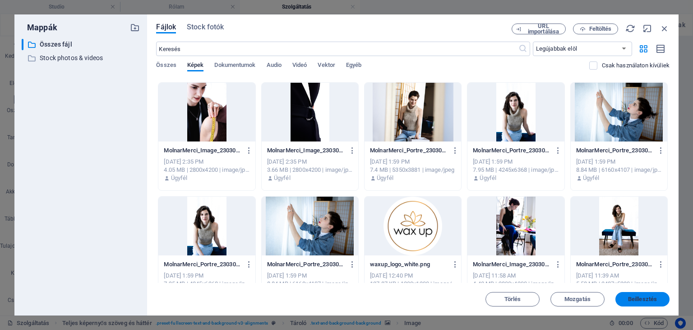
click at [639, 293] on button "Beillesztés" at bounding box center [643, 299] width 54 height 14
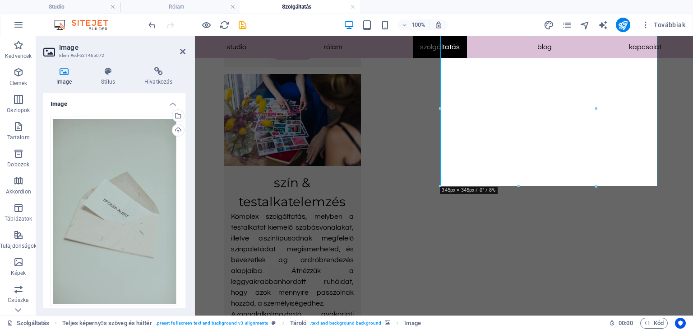
scroll to position [942, 0]
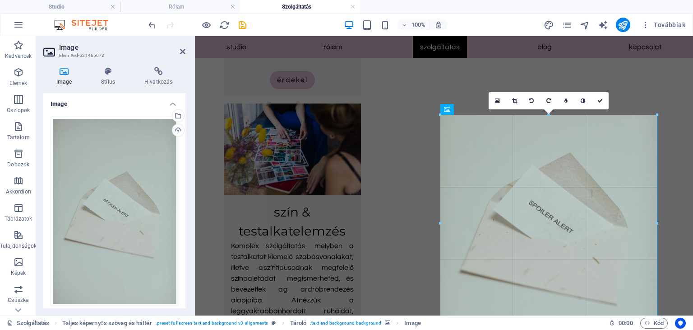
drag, startPoint x: 595, startPoint y: 192, endPoint x: 455, endPoint y: 158, distance: 144.4
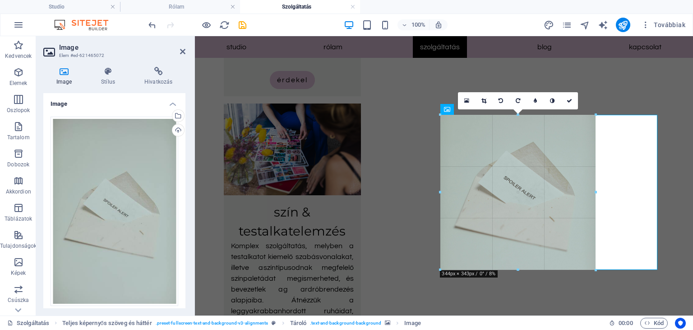
drag, startPoint x: 441, startPoint y: 112, endPoint x: 318, endPoint y: 140, distance: 125.9
type input "344"
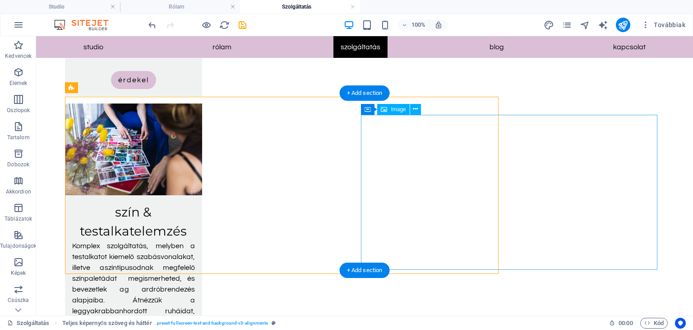
scroll to position [938, 0]
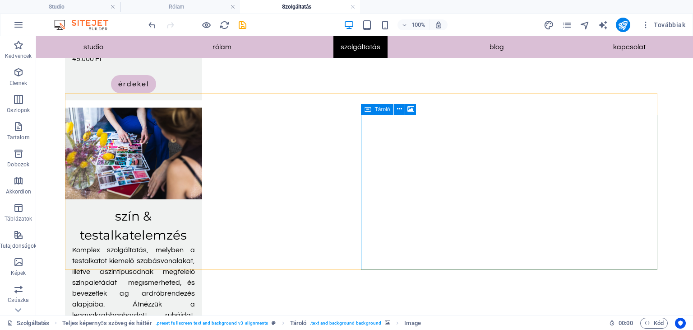
click at [370, 110] on icon at bounding box center [368, 109] width 6 height 11
click at [375, 109] on span "Tároló" at bounding box center [382, 109] width 15 height 5
select select "px"
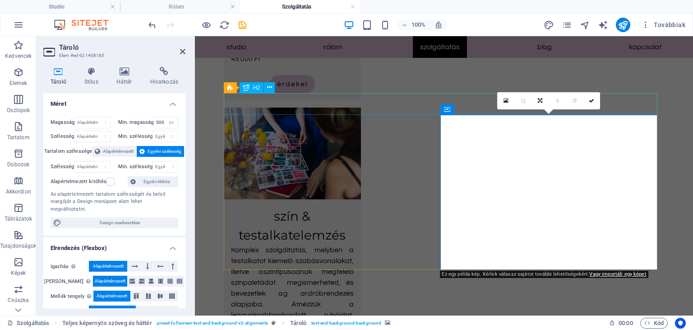
scroll to position [942, 0]
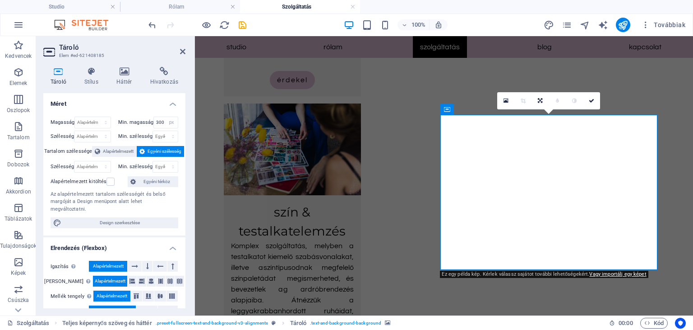
click at [153, 152] on span "Egyéni szélesség" at bounding box center [165, 151] width 34 height 11
click at [117, 151] on span "Alapértelmezett" at bounding box center [118, 151] width 31 height 11
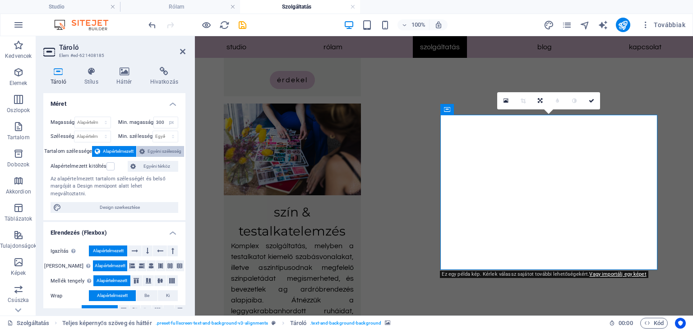
click at [157, 151] on span "Egyéni szélesség" at bounding box center [165, 151] width 34 height 11
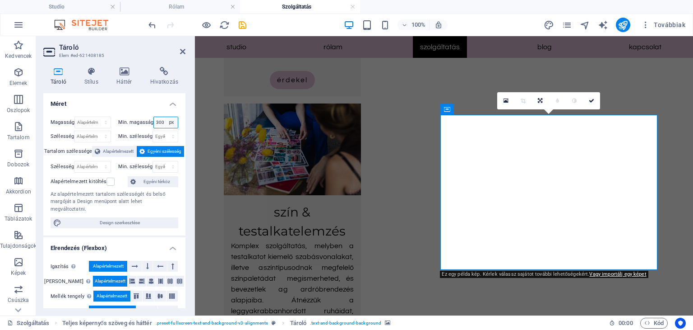
click at [171, 120] on select "Egyik sem px rem % vh vw" at bounding box center [171, 122] width 13 height 11
click at [158, 121] on input "300" at bounding box center [166, 122] width 24 height 11
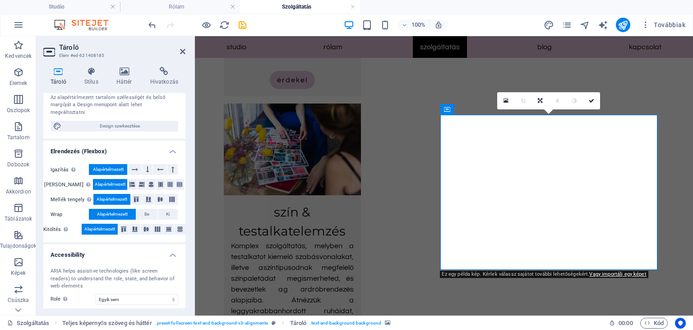
scroll to position [135, 0]
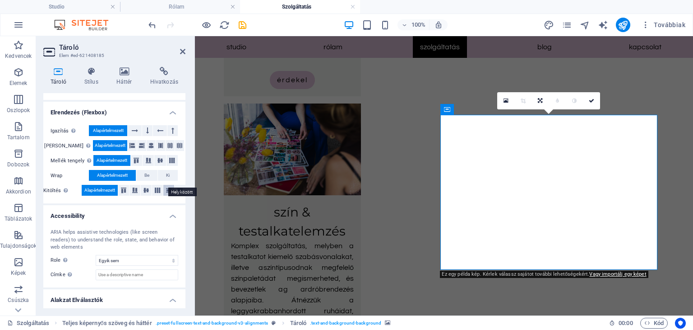
click at [168, 187] on icon at bounding box center [168, 189] width 11 height 5
click at [123, 187] on icon at bounding box center [123, 189] width 11 height 5
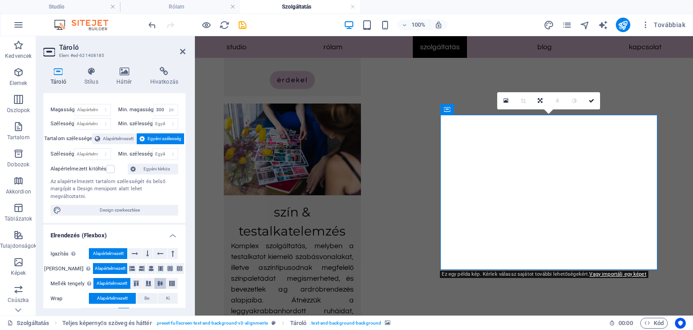
scroll to position [0, 0]
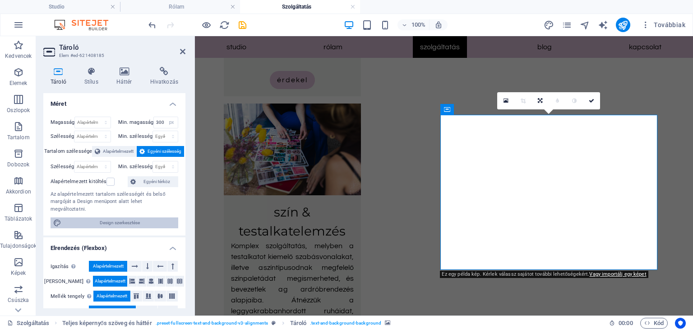
click at [131, 217] on span "Design szerkesztése" at bounding box center [119, 222] width 111 height 11
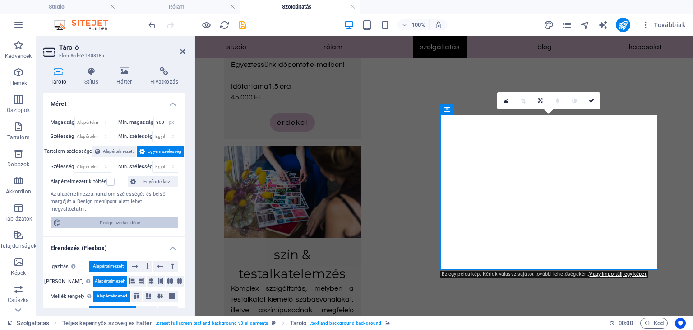
select select "rem"
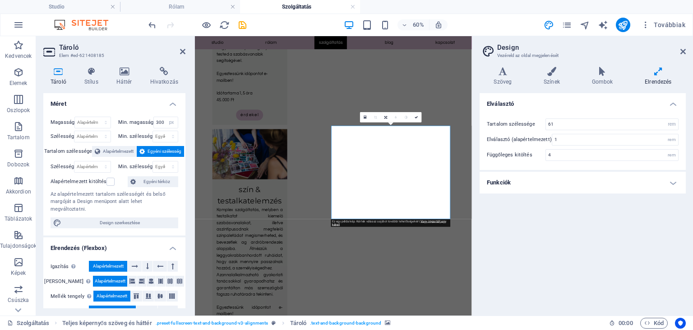
click at [651, 73] on icon at bounding box center [658, 71] width 55 height 9
click at [584, 179] on h4 "Funkciók" at bounding box center [583, 183] width 206 height 22
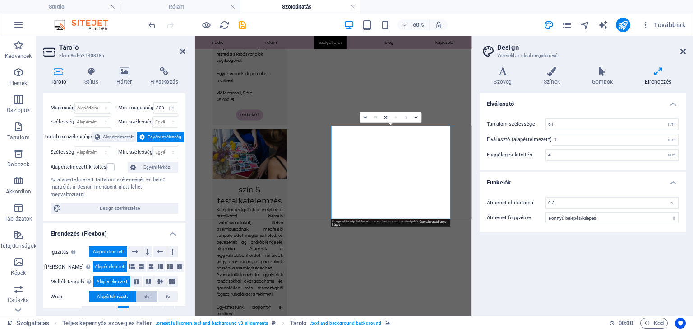
scroll to position [105, 0]
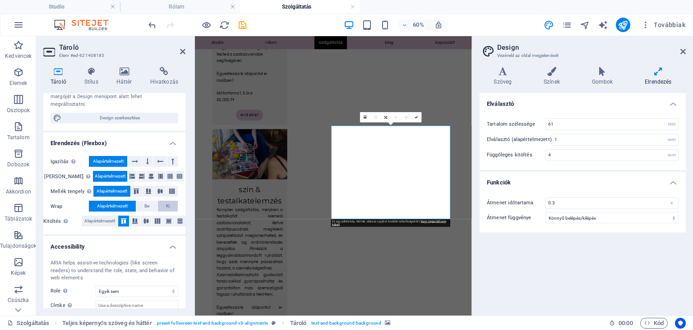
click at [167, 200] on span "Ki" at bounding box center [168, 205] width 4 height 11
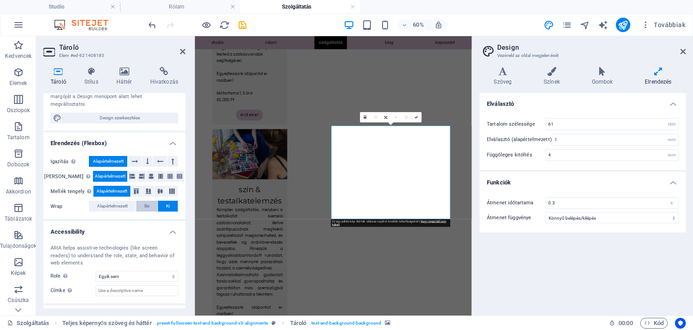
click at [149, 200] on button "Be" at bounding box center [146, 205] width 21 height 11
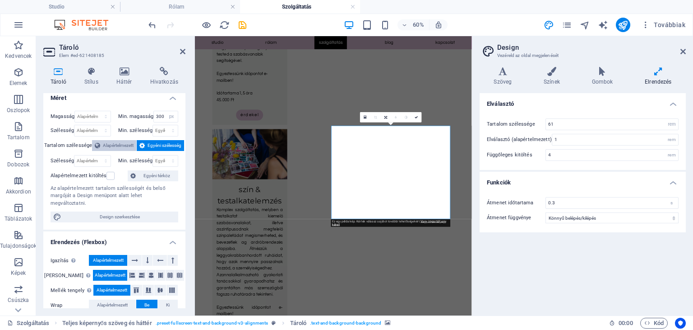
scroll to position [0, 0]
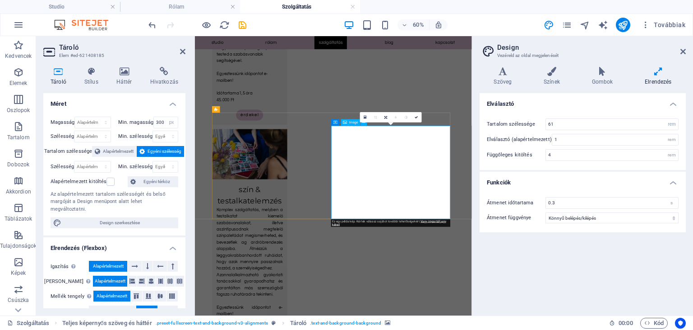
click at [386, 117] on icon at bounding box center [386, 117] width 3 height 3
click at [395, 118] on icon at bounding box center [396, 117] width 2 height 3
drag, startPoint x: 686, startPoint y: 52, endPoint x: 490, endPoint y: 16, distance: 198.7
click at [686, 52] on icon at bounding box center [683, 51] width 5 height 7
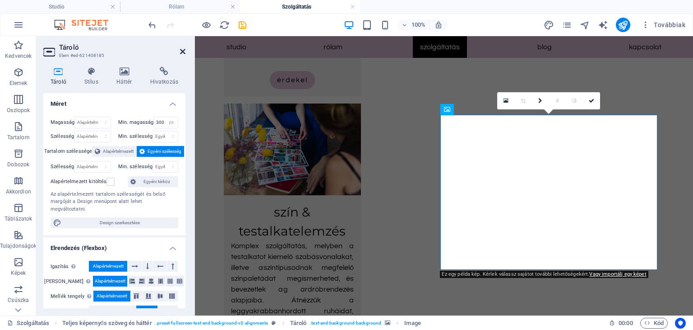
click at [183, 53] on icon at bounding box center [182, 51] width 5 height 7
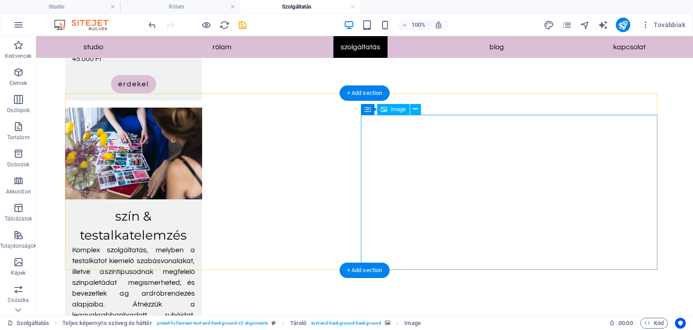
click at [416, 111] on icon at bounding box center [415, 108] width 5 height 9
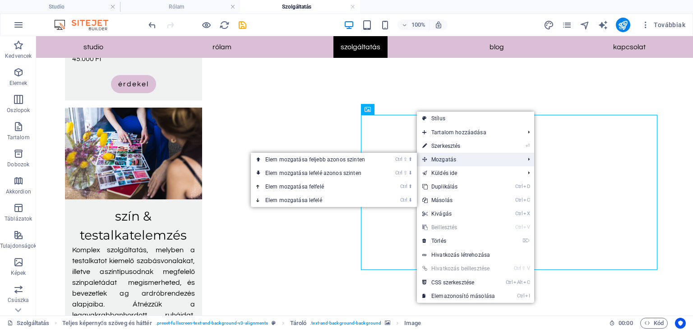
click at [430, 158] on span "Mozgatás" at bounding box center [469, 160] width 104 height 14
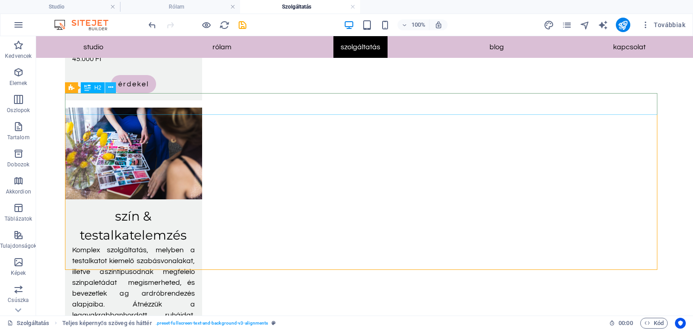
click at [111, 88] on icon at bounding box center [110, 87] width 5 height 9
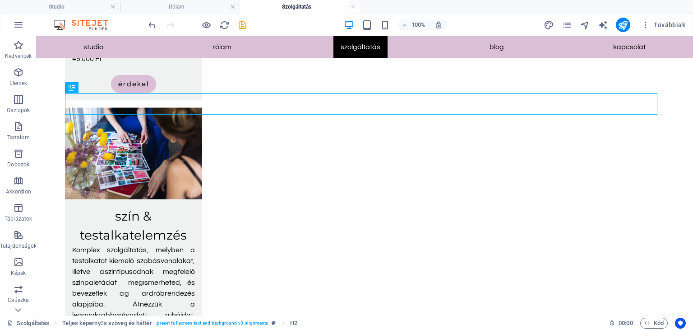
click at [399, 111] on span "Image" at bounding box center [398, 109] width 15 height 5
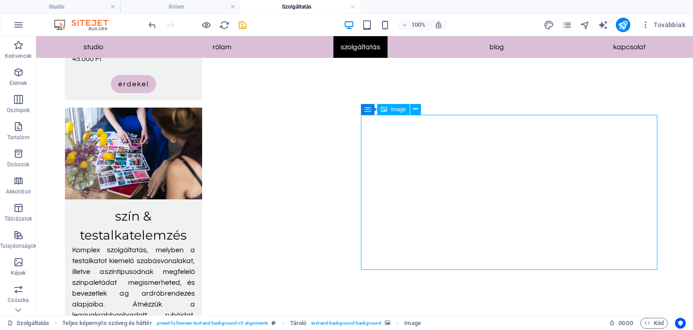
click at [395, 108] on span "Image" at bounding box center [398, 109] width 15 height 5
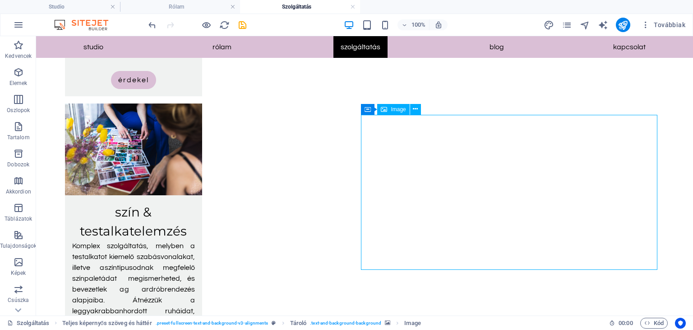
select select "px"
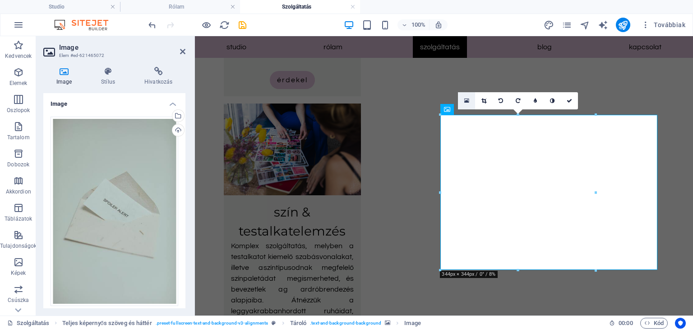
click at [470, 98] on link at bounding box center [466, 100] width 17 height 17
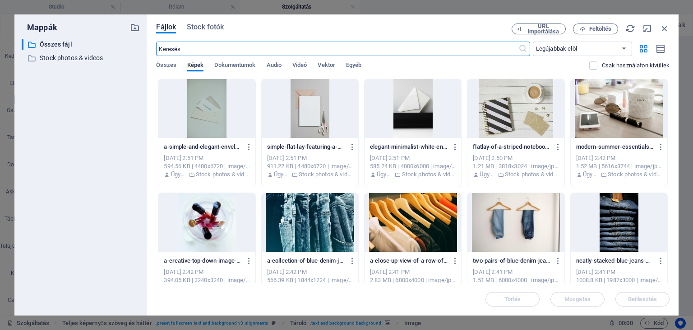
scroll to position [900, 0]
click at [408, 107] on div at bounding box center [413, 108] width 97 height 59
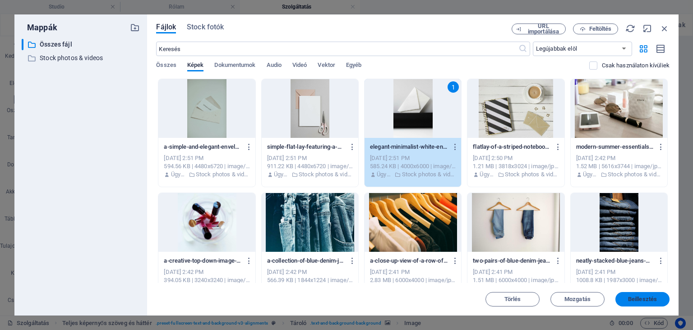
click at [640, 302] on span "Beillesztés" at bounding box center [642, 298] width 29 height 5
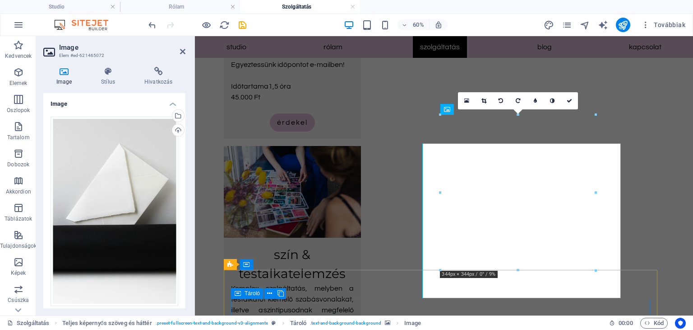
scroll to position [942, 0]
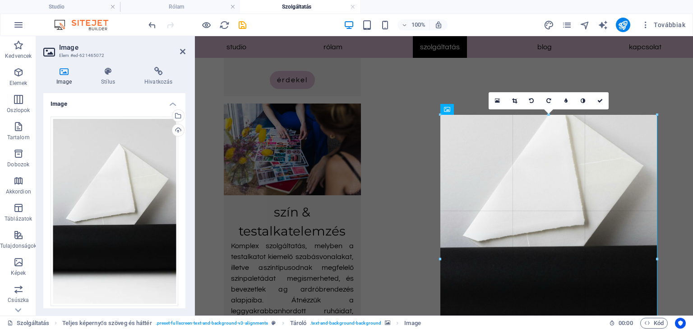
drag, startPoint x: 596, startPoint y: 191, endPoint x: 473, endPoint y: 163, distance: 126.5
type input "480"
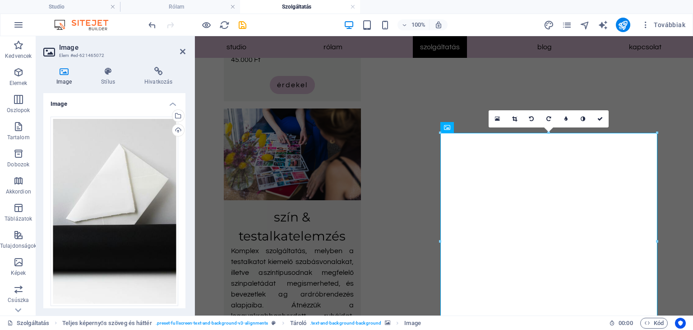
scroll to position [924, 0]
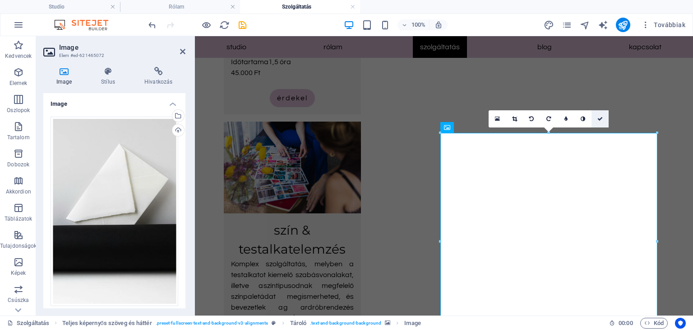
click at [599, 118] on icon at bounding box center [600, 118] width 5 height 5
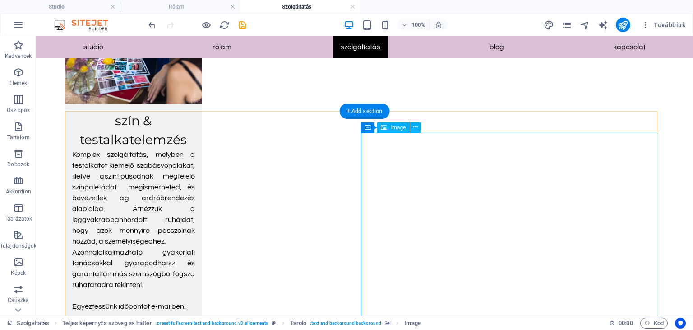
scroll to position [1114, 0]
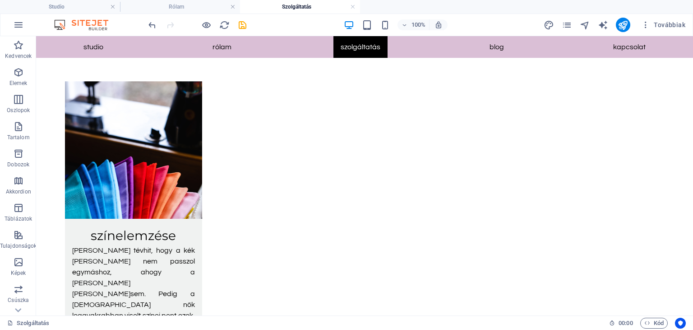
scroll to position [0, 0]
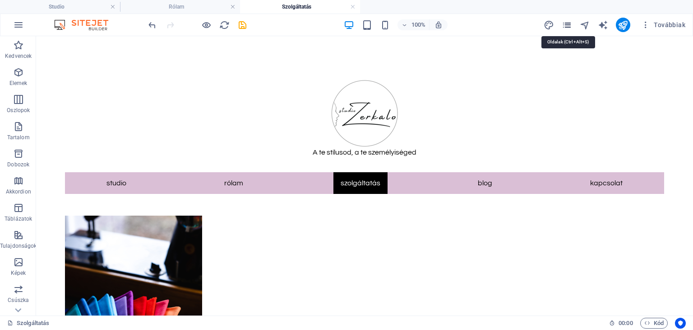
click at [568, 27] on icon "pages" at bounding box center [567, 25] width 10 height 10
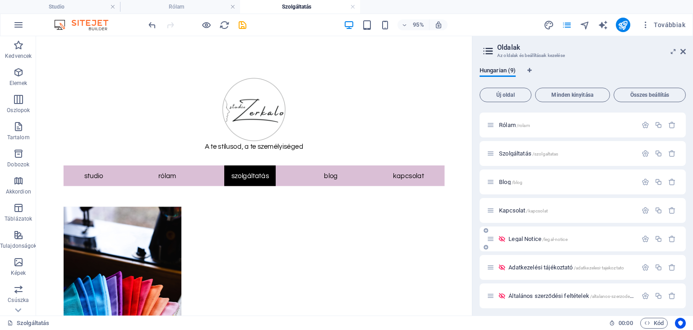
scroll to position [57, 0]
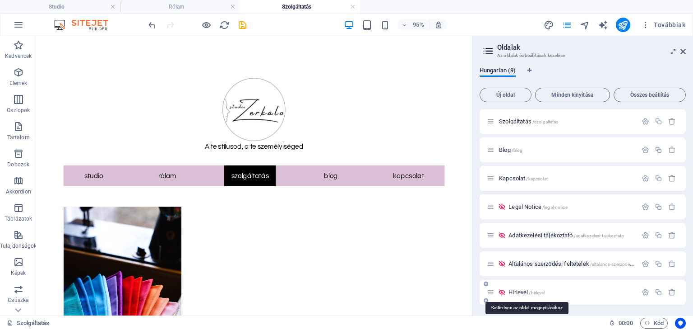
click at [533, 290] on span "/hirlevel" at bounding box center [537, 292] width 16 height 5
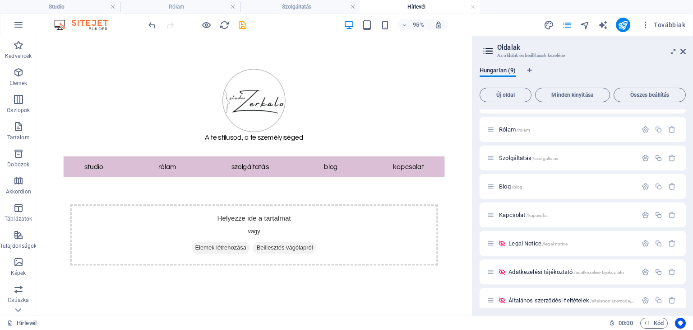
scroll to position [14, 0]
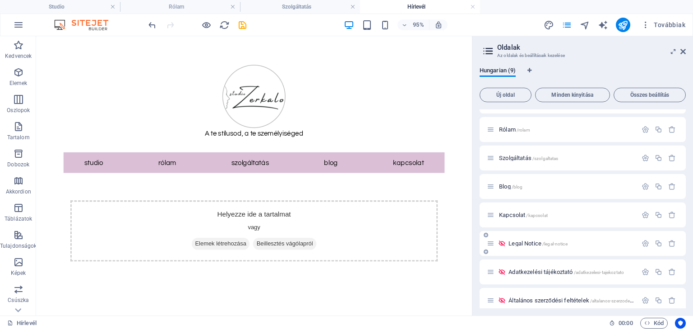
click at [518, 246] on div "Legal Notice /legal-notice" at bounding box center [562, 243] width 150 height 10
click at [518, 241] on span "Legal Notice /legal-notice" at bounding box center [538, 243] width 59 height 7
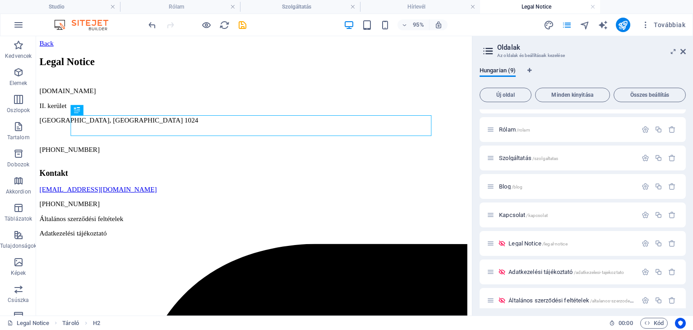
scroll to position [0, 0]
click at [500, 272] on icon at bounding box center [502, 272] width 8 height 8
click at [505, 270] on icon at bounding box center [502, 272] width 8 height 8
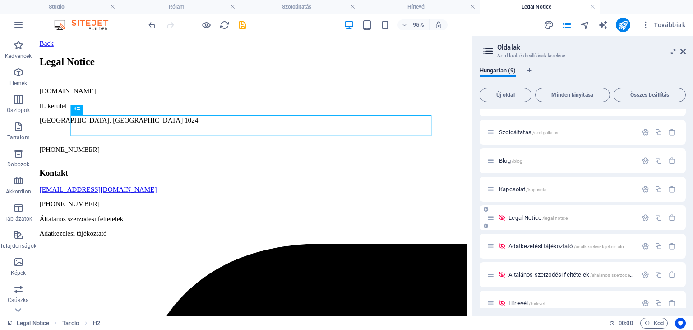
scroll to position [57, 0]
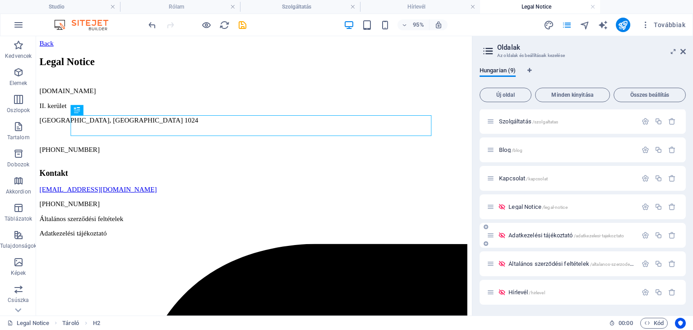
click at [536, 233] on span "Adatkezelési tájékoztató /adatkezelesi-tajekoztato" at bounding box center [567, 235] width 116 height 7
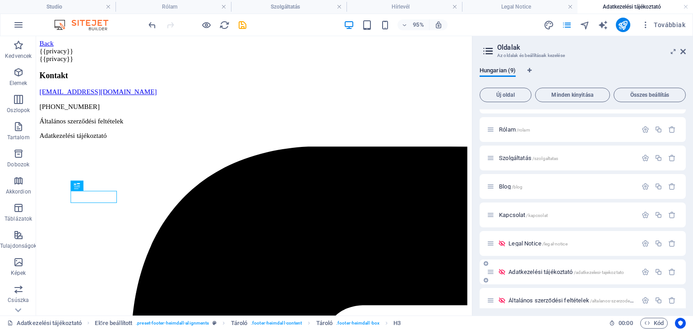
scroll to position [0, 0]
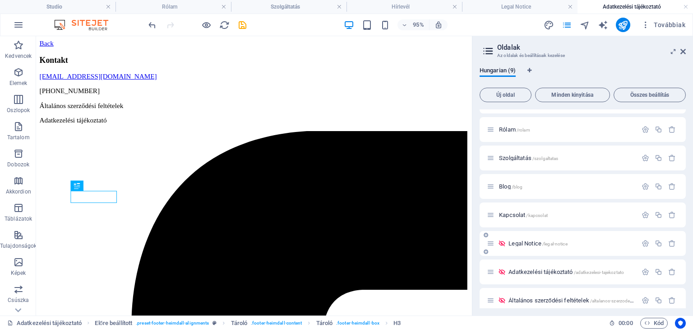
click at [515, 243] on span "Legal Notice /legal-notice" at bounding box center [538, 243] width 59 height 7
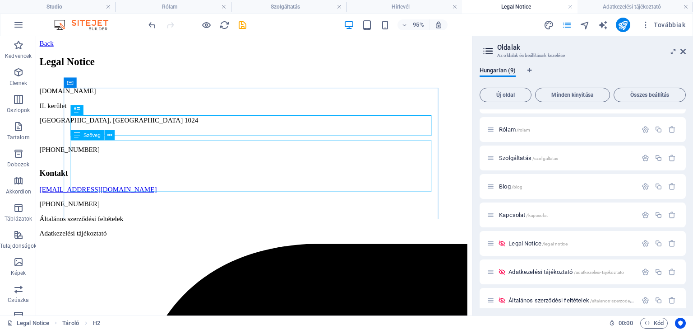
click at [94, 132] on span "Szöveg" at bounding box center [92, 134] width 17 height 5
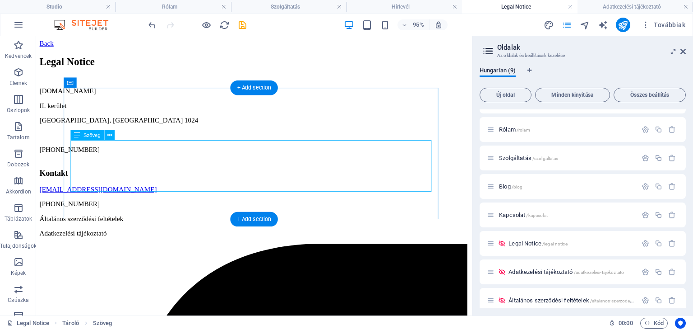
click at [154, 159] on div "[DOMAIN_NAME] II. kerület [GEOGRAPHIC_DATA], [GEOGRAPHIC_DATA] 1024 [PHONE_NUMB…" at bounding box center [266, 125] width 452 height 70
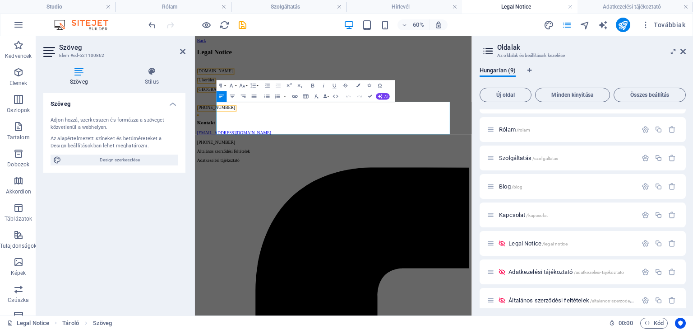
click at [181, 51] on icon at bounding box center [182, 51] width 5 height 7
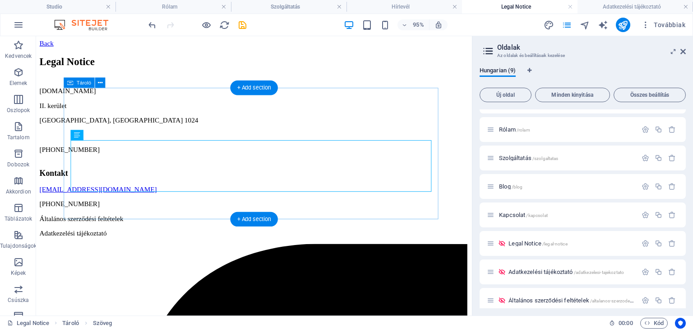
click at [176, 159] on div "Legal Notice [DOMAIN_NAME] II. kerület [GEOGRAPHIC_DATA], [GEOGRAPHIC_DATA] 102…" at bounding box center [266, 108] width 452 height 102
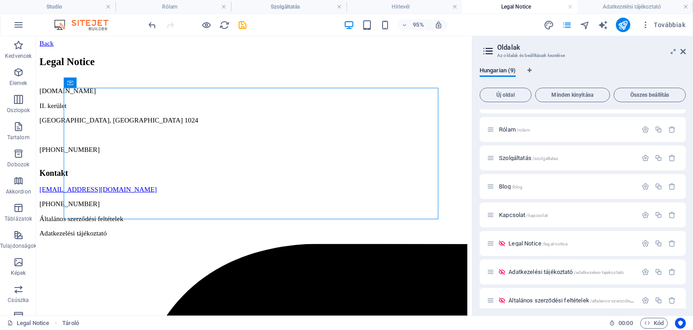
drag, startPoint x: 684, startPoint y: 53, endPoint x: 608, endPoint y: 35, distance: 77.5
click at [684, 53] on icon at bounding box center [683, 51] width 5 height 7
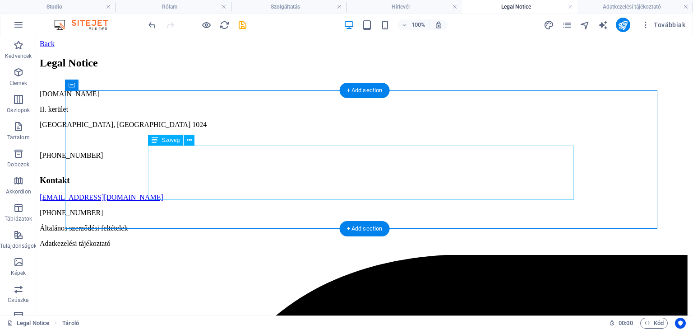
click at [200, 150] on div "[DOMAIN_NAME] II. kerület [GEOGRAPHIC_DATA], [GEOGRAPHIC_DATA] 1024 [PHONE_NUMB…" at bounding box center [365, 125] width 650 height 70
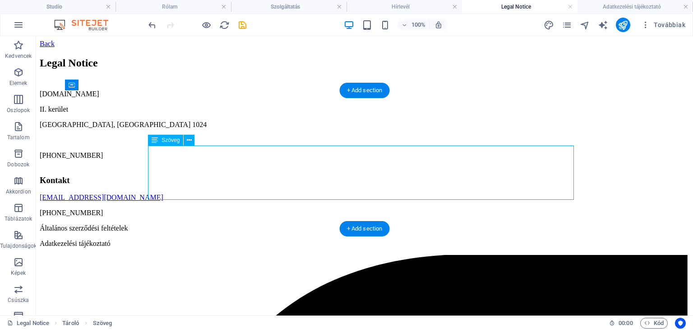
click at [200, 150] on div "[DOMAIN_NAME] II. kerület [GEOGRAPHIC_DATA], [GEOGRAPHIC_DATA] 1024 [PHONE_NUMB…" at bounding box center [365, 125] width 650 height 70
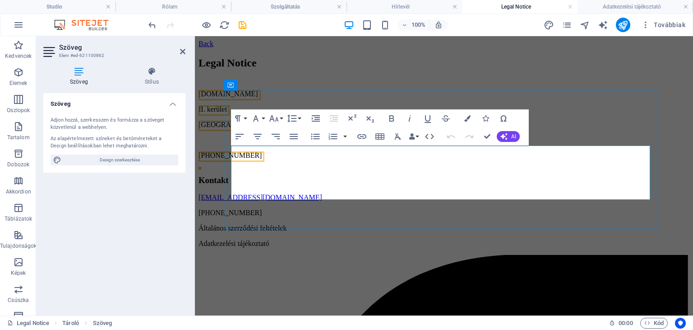
click at [258, 98] on span "[DOMAIN_NAME]" at bounding box center [229, 94] width 60 height 8
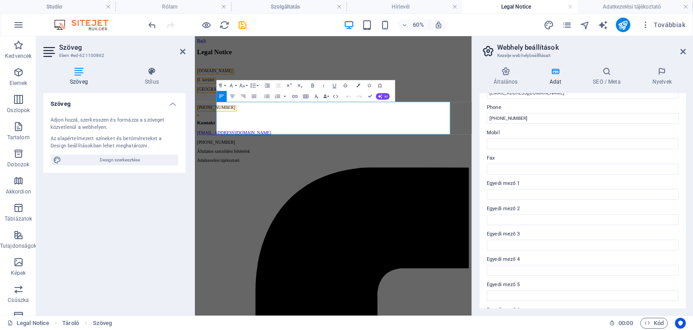
scroll to position [218, 0]
click at [611, 73] on icon at bounding box center [607, 71] width 56 height 9
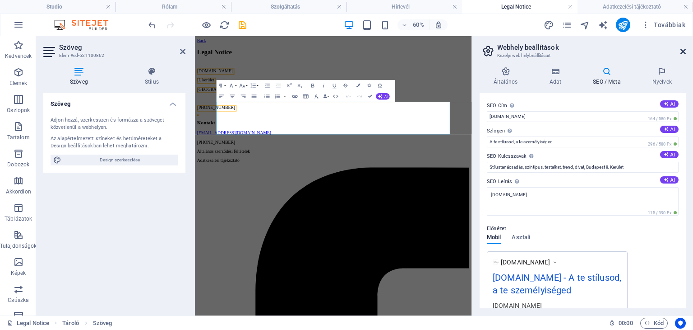
click at [684, 52] on icon at bounding box center [683, 51] width 5 height 7
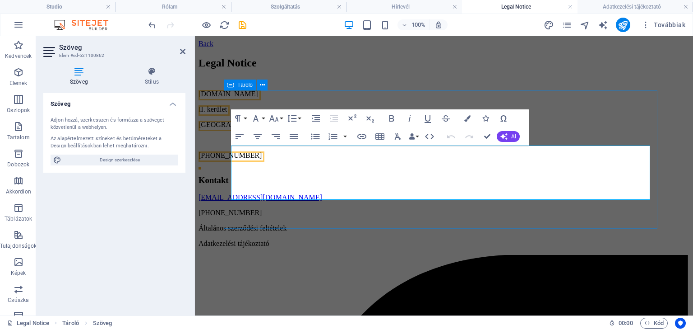
click at [444, 159] on div "Legal Notice [DOMAIN_NAME] II. kerület [GEOGRAPHIC_DATA], [GEOGRAPHIC_DATA] 102…" at bounding box center [444, 108] width 491 height 102
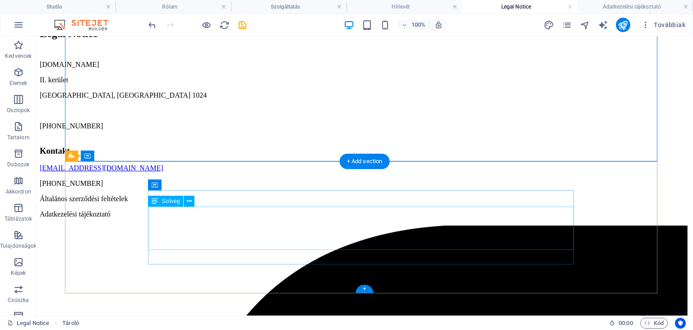
scroll to position [0, 0]
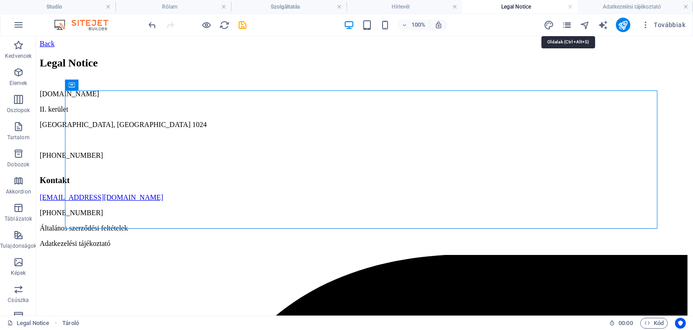
click at [567, 24] on icon "pages" at bounding box center [567, 25] width 10 height 10
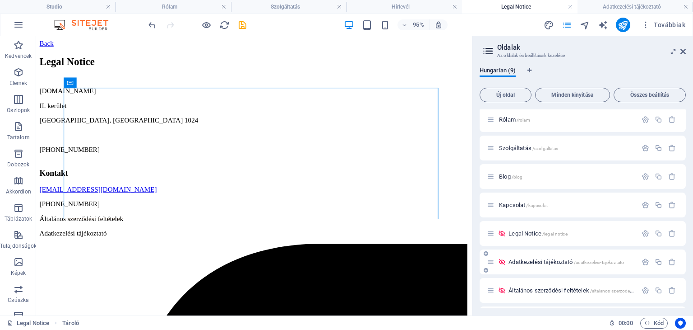
scroll to position [57, 0]
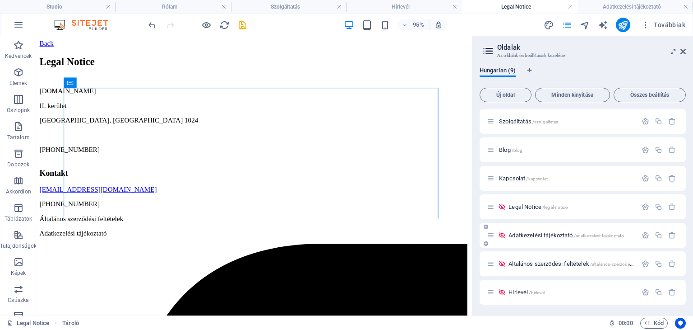
click at [531, 236] on span "Adatkezelési tájékoztató /adatkezelesi-tajekoztato" at bounding box center [567, 235] width 116 height 7
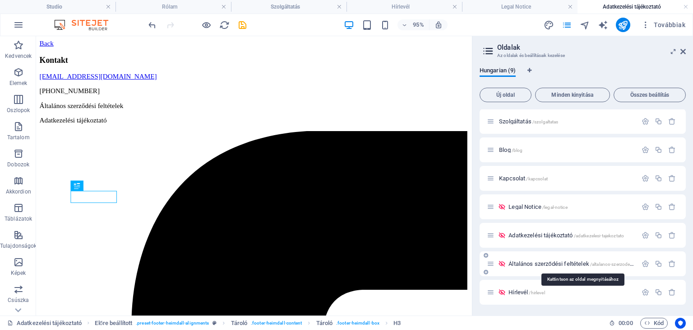
click at [531, 263] on span "Általános szerződési feltételek /altalanos-szerzodesi-feltetelek" at bounding box center [581, 263] width 144 height 7
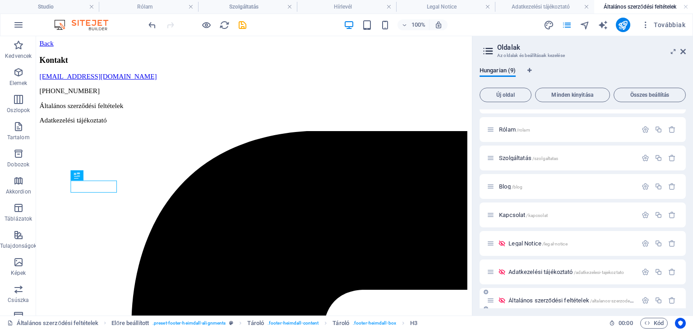
scroll to position [0, 0]
click at [522, 297] on span "Általános szerződési feltételek /altalanos-szerzodesi-feltetelek" at bounding box center [581, 300] width 144 height 7
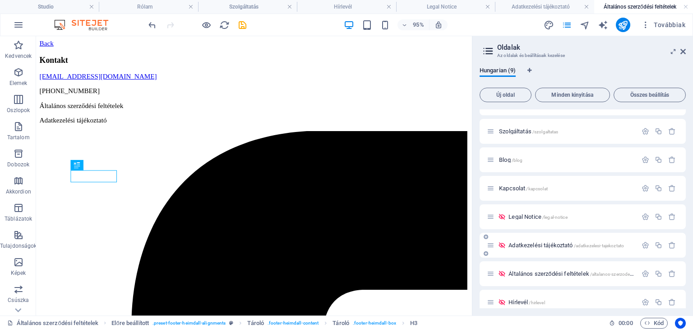
scroll to position [57, 0]
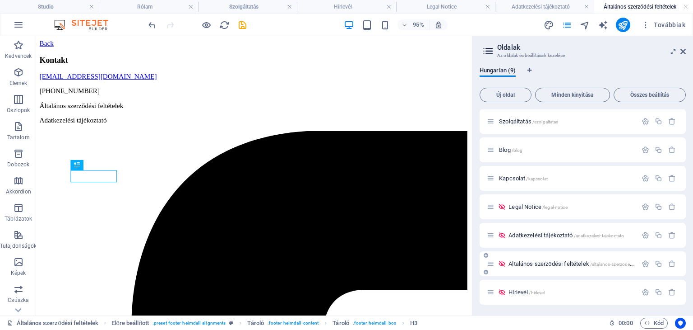
click at [525, 264] on span "Általános szerződési feltételek /altalanos-szerzodesi-feltetelek" at bounding box center [581, 263] width 144 height 7
click at [516, 292] on span "Hírlevél /hirlevel" at bounding box center [527, 291] width 36 height 7
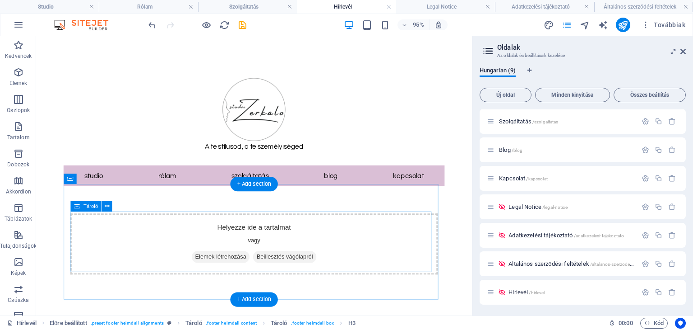
scroll to position [14, 0]
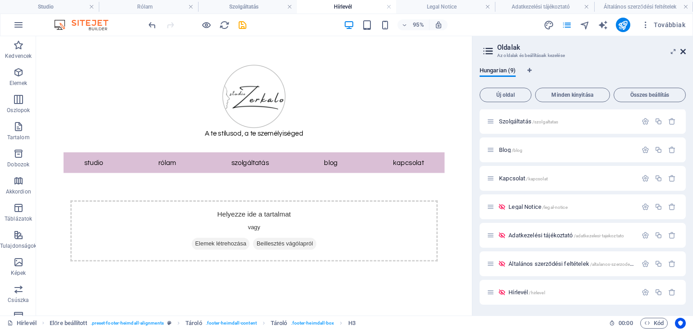
click at [683, 49] on icon at bounding box center [683, 51] width 5 height 7
